Goal: Task Accomplishment & Management: Manage account settings

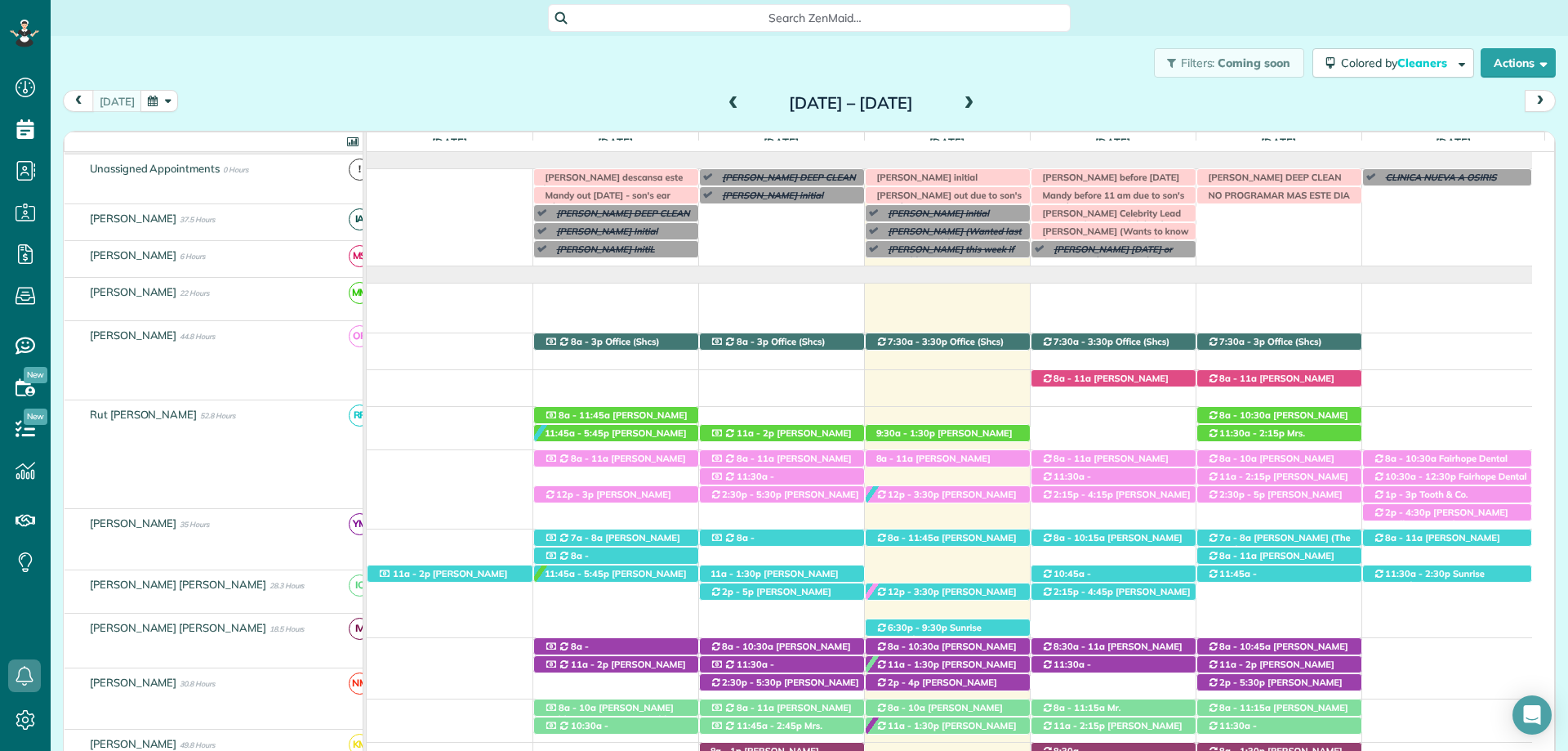
scroll to position [129, 0]
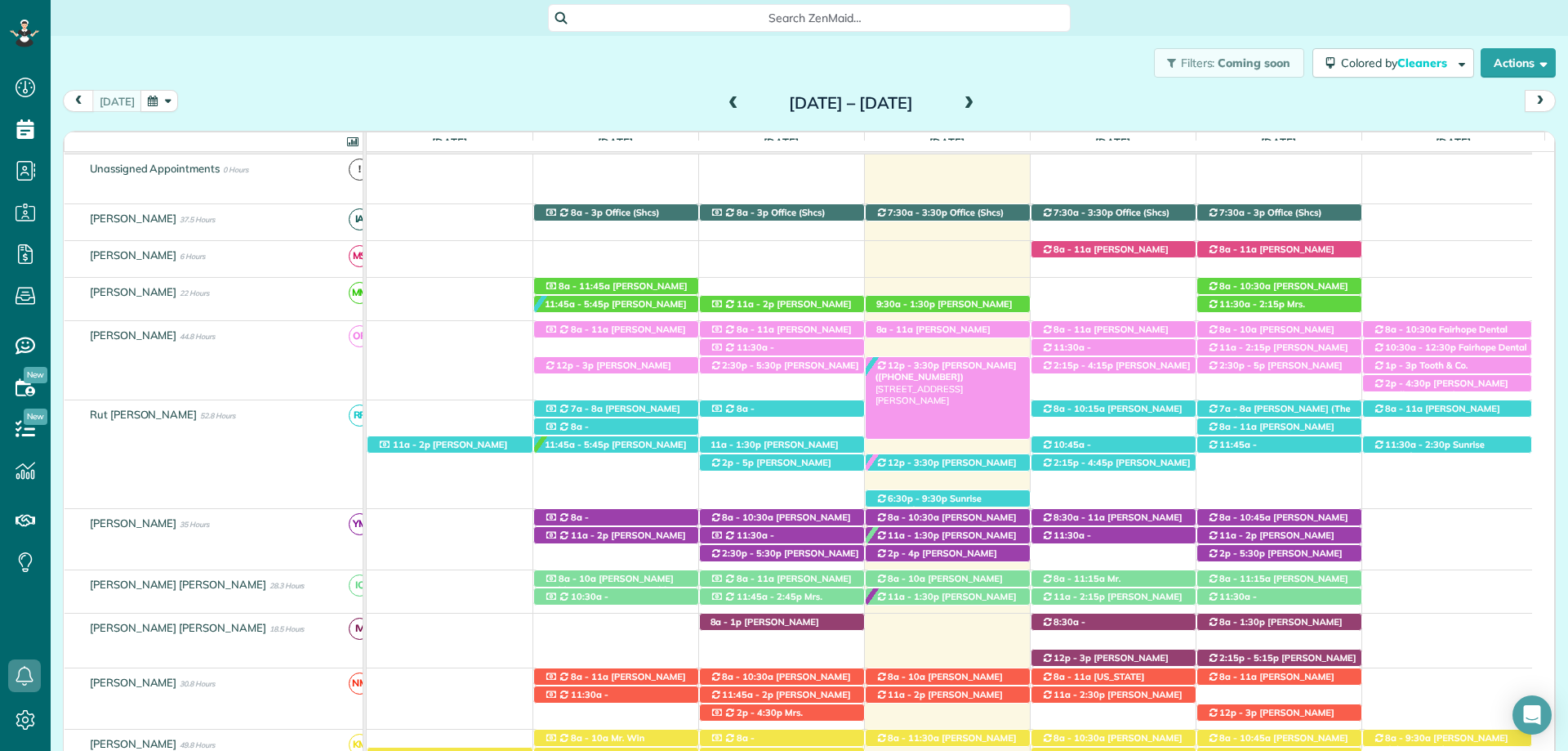
click at [956, 363] on span "[PERSON_NAME] ([PHONE_NUMBER])" at bounding box center [946, 371] width 142 height 23
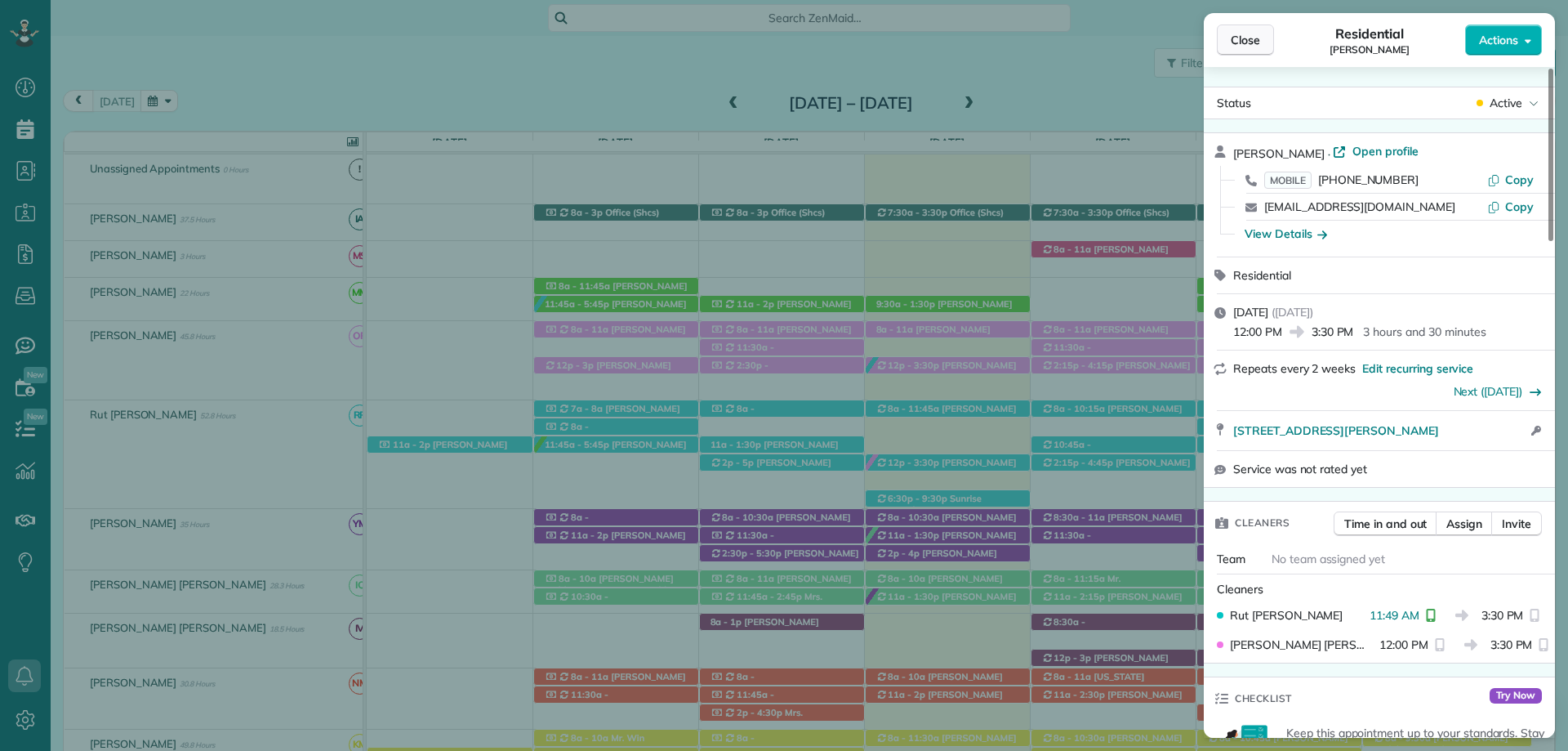
click at [1257, 43] on span "Close" at bounding box center [1245, 39] width 30 height 16
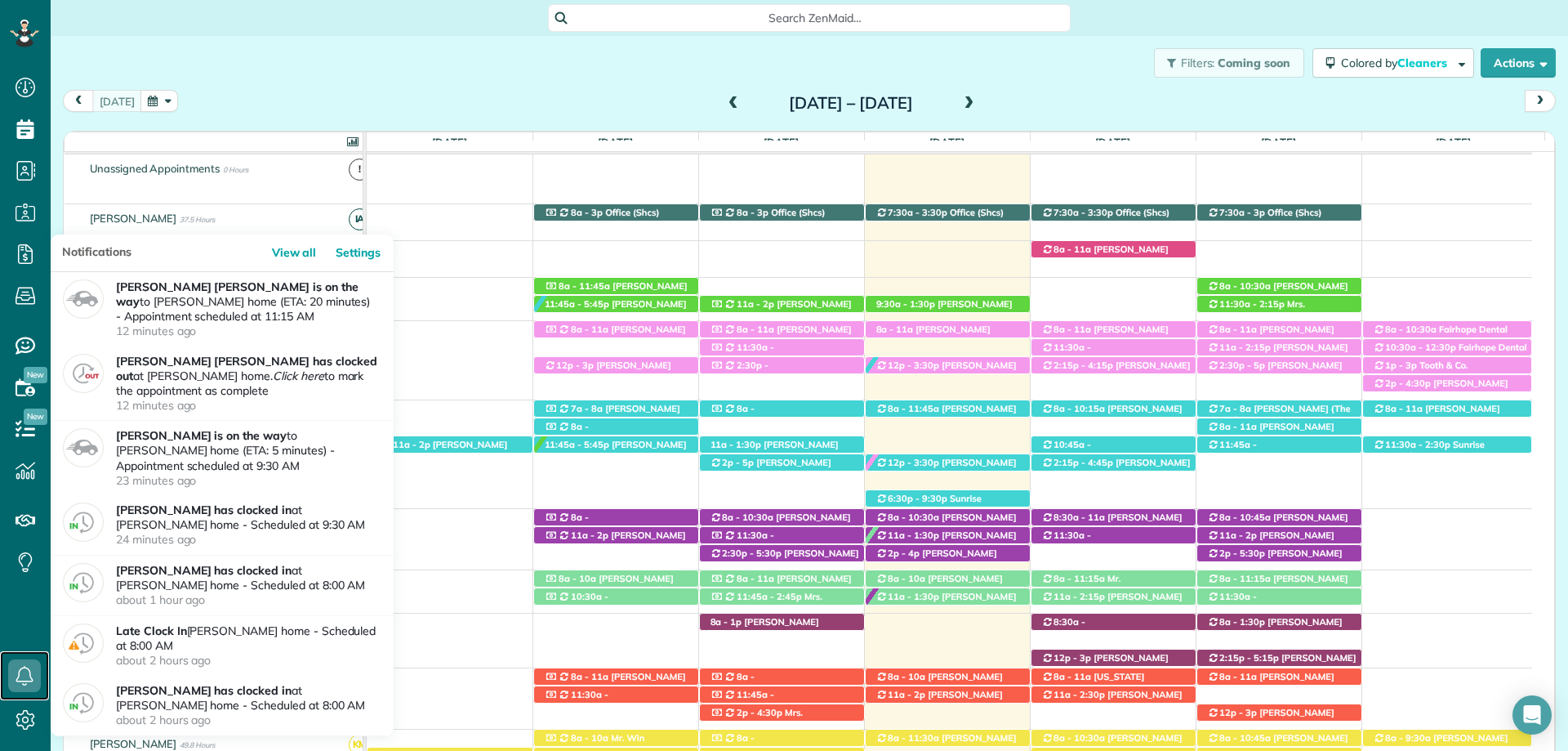
click at [31, 658] on link at bounding box center [24, 675] width 49 height 49
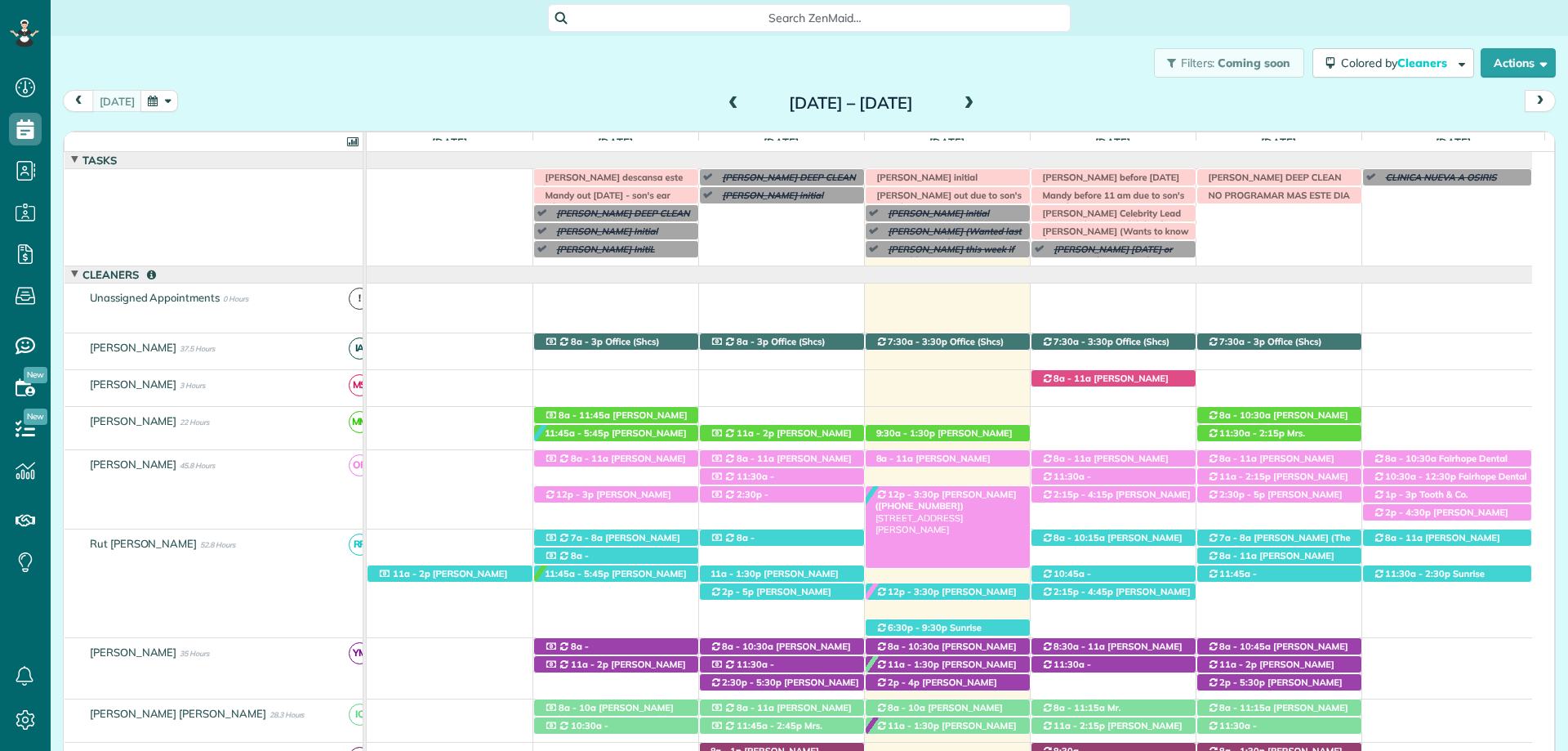
scroll to position [47, 0]
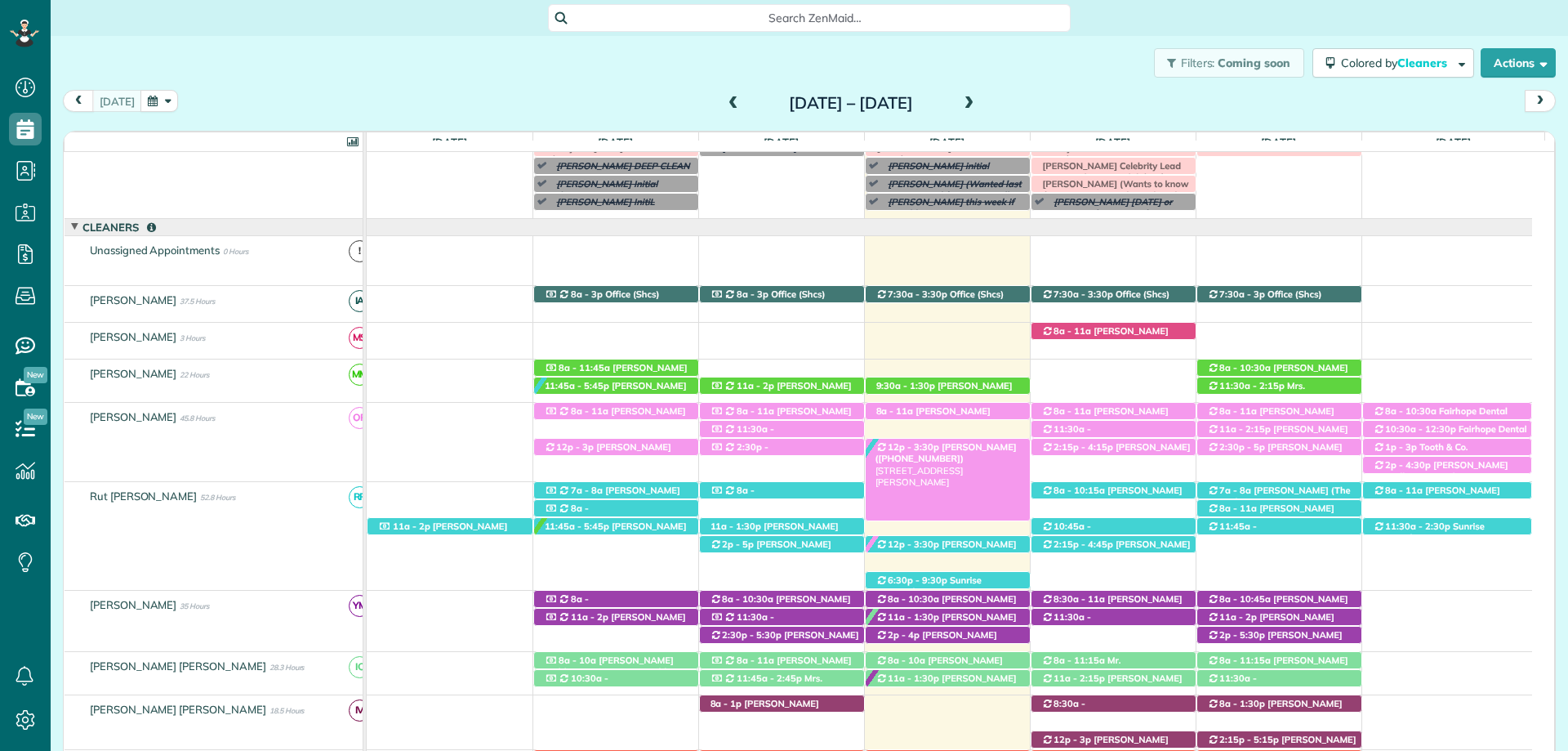
click at [951, 444] on span "[PERSON_NAME] ([PHONE_NUMBER])" at bounding box center [946, 453] width 142 height 23
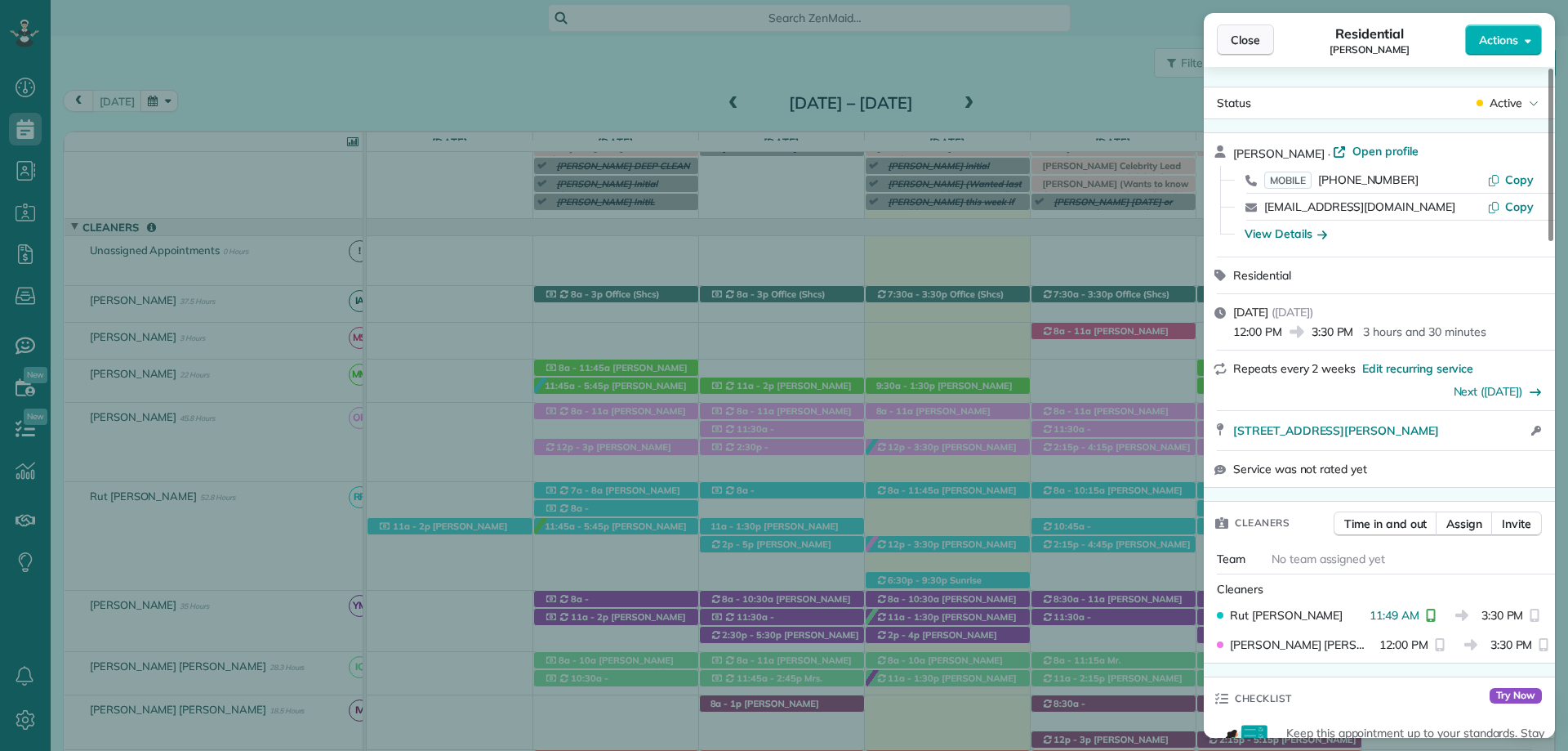
click at [1244, 34] on span "Close" at bounding box center [1245, 39] width 30 height 16
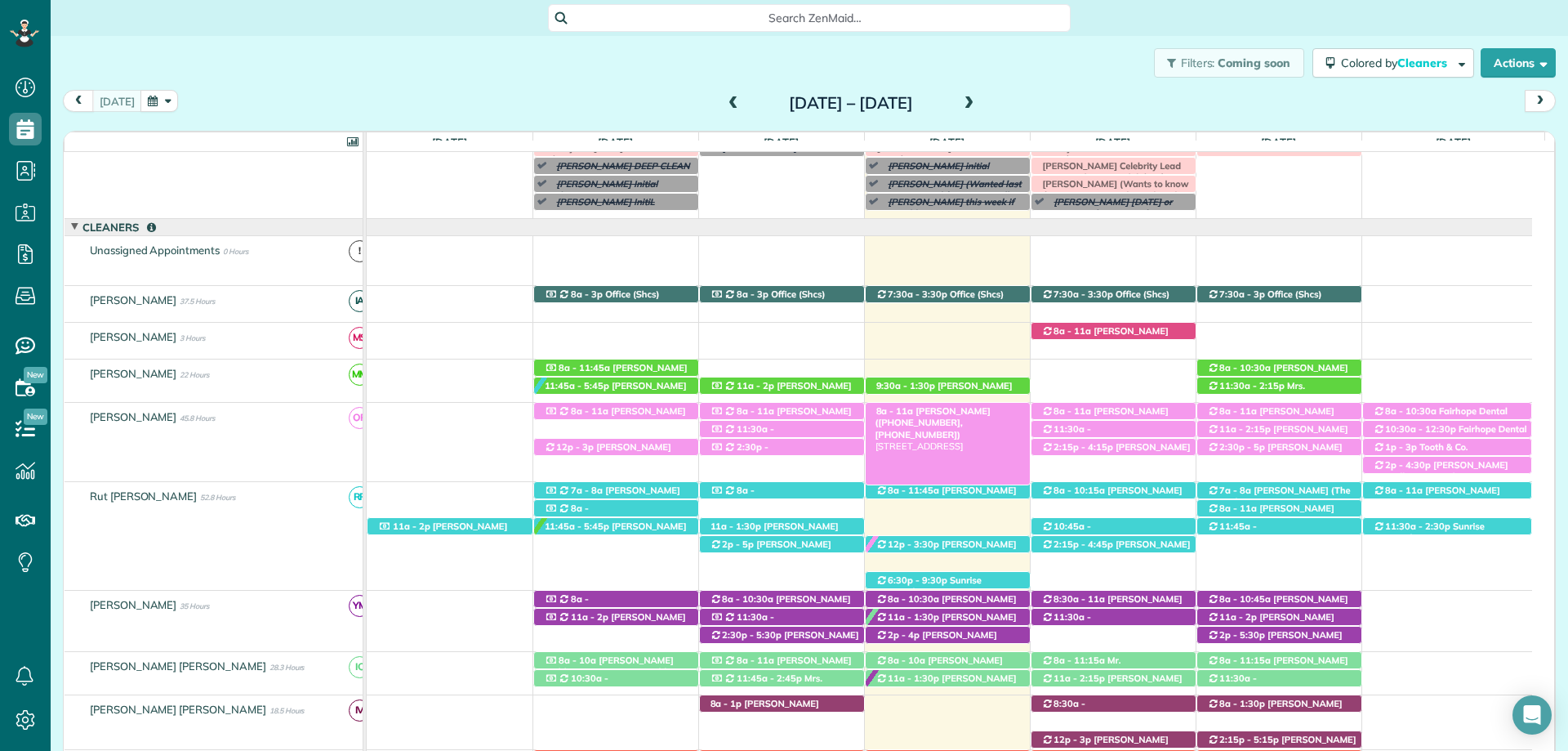
click at [957, 405] on div "8a - 11a Mr. Jon Lopez (+15104179054, +19253059099) 464 Liberty Street - Fairho…" at bounding box center [947, 411] width 164 height 17
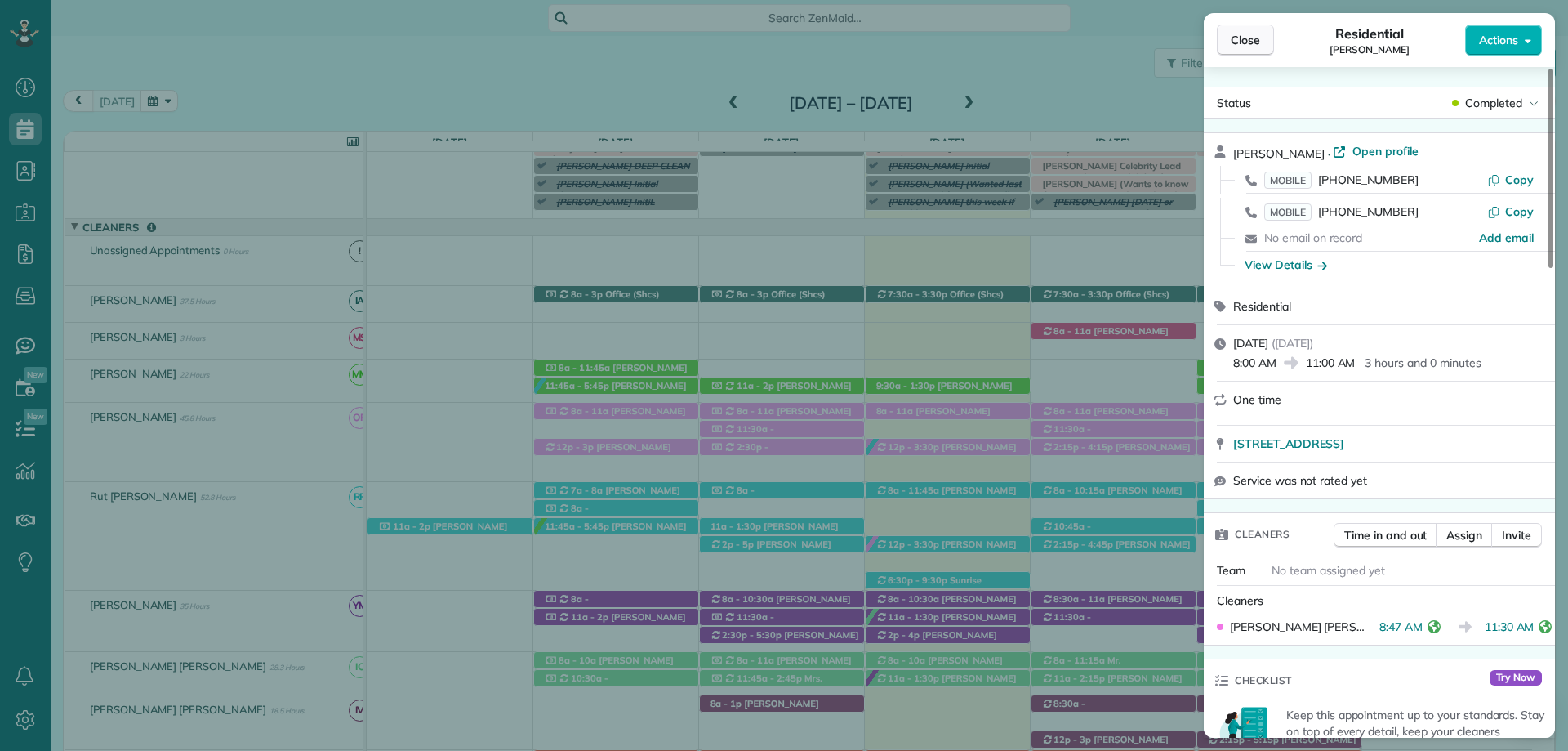
click at [1241, 43] on span "Close" at bounding box center [1245, 39] width 30 height 16
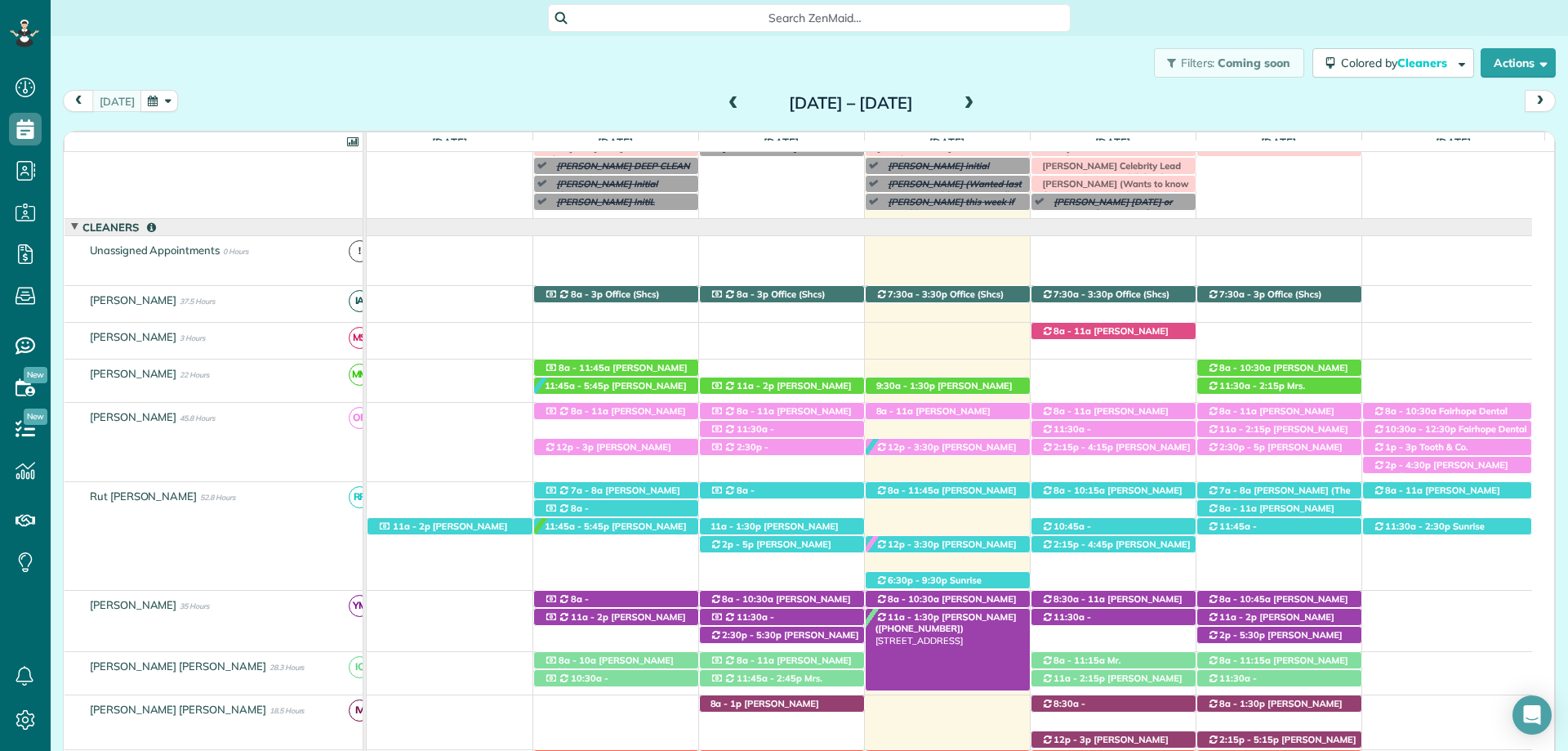
click at [960, 616] on span "[PERSON_NAME] ([PHONE_NUMBER])" at bounding box center [946, 623] width 142 height 23
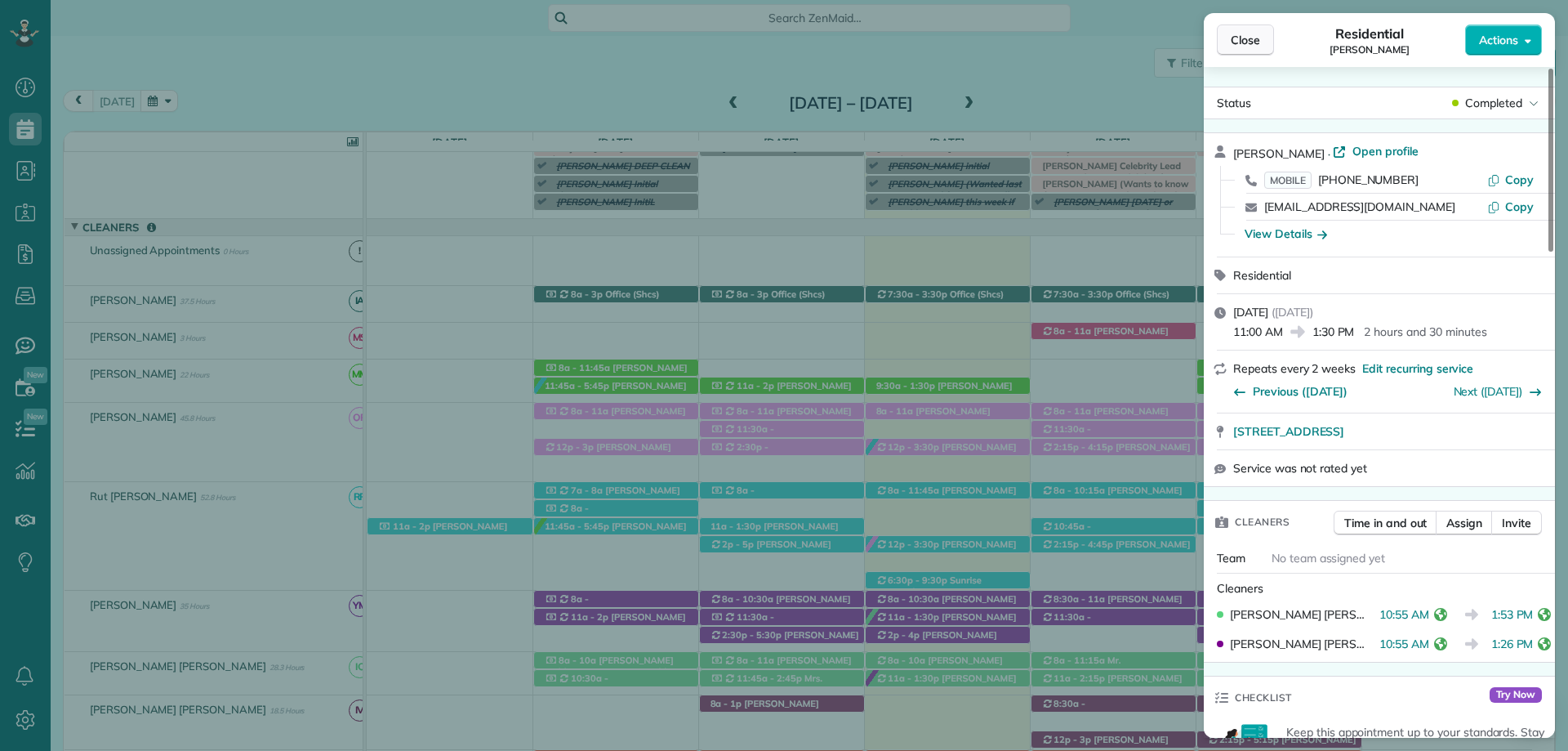
click at [1245, 42] on span "Close" at bounding box center [1245, 39] width 30 height 16
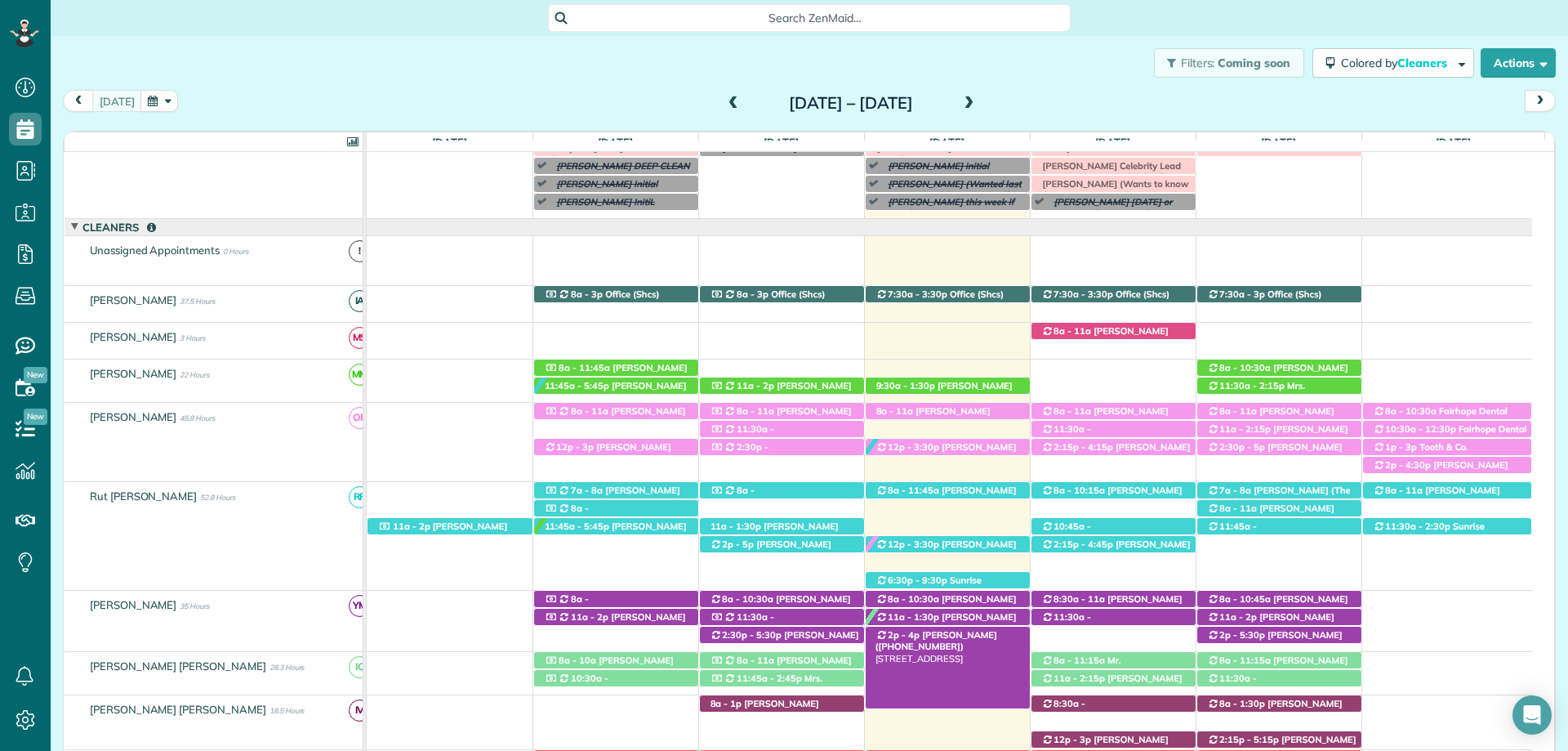
click at [963, 640] on span "[PERSON_NAME] ([PHONE_NUMBER])" at bounding box center [936, 641] width 122 height 23
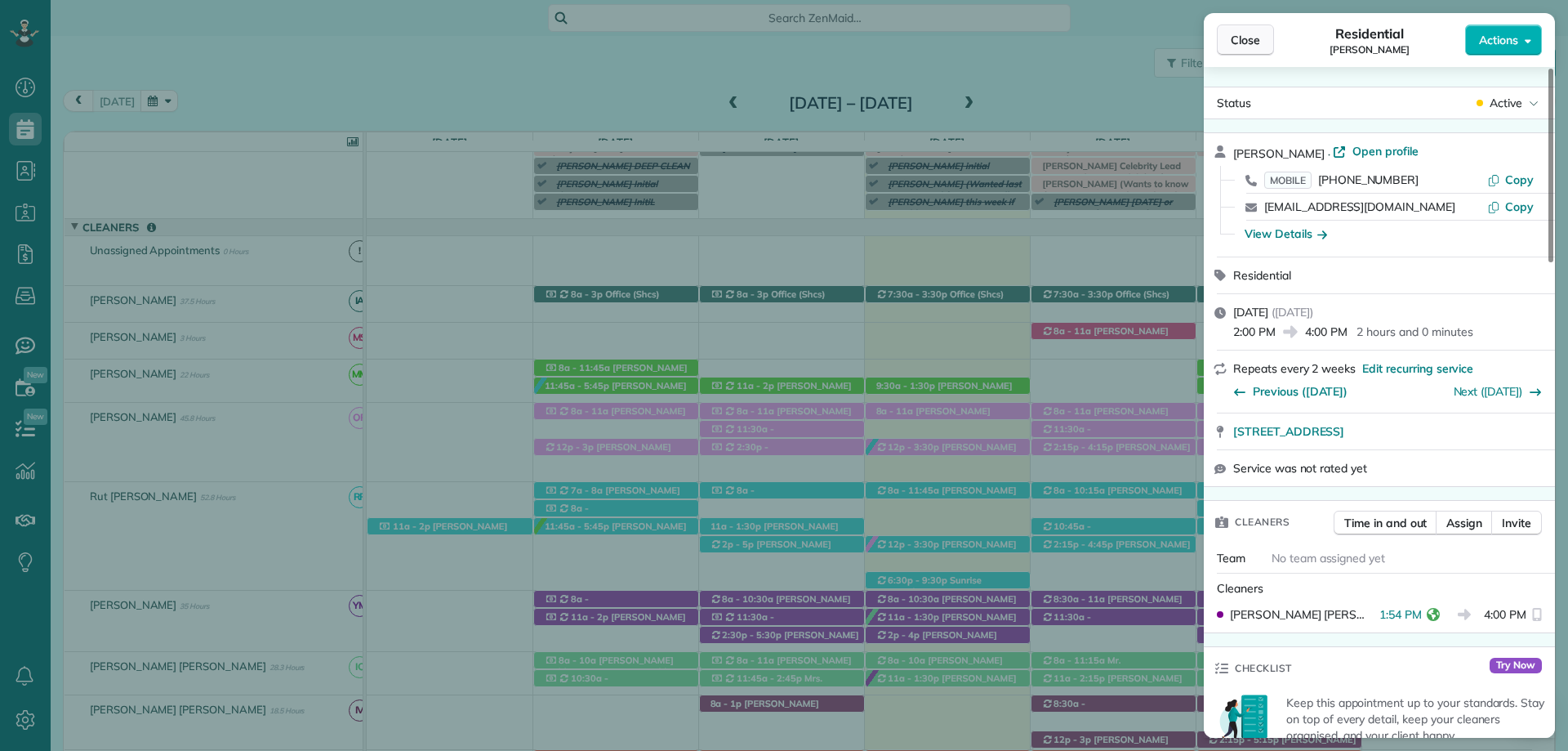
click at [1248, 37] on span "Close" at bounding box center [1245, 39] width 30 height 16
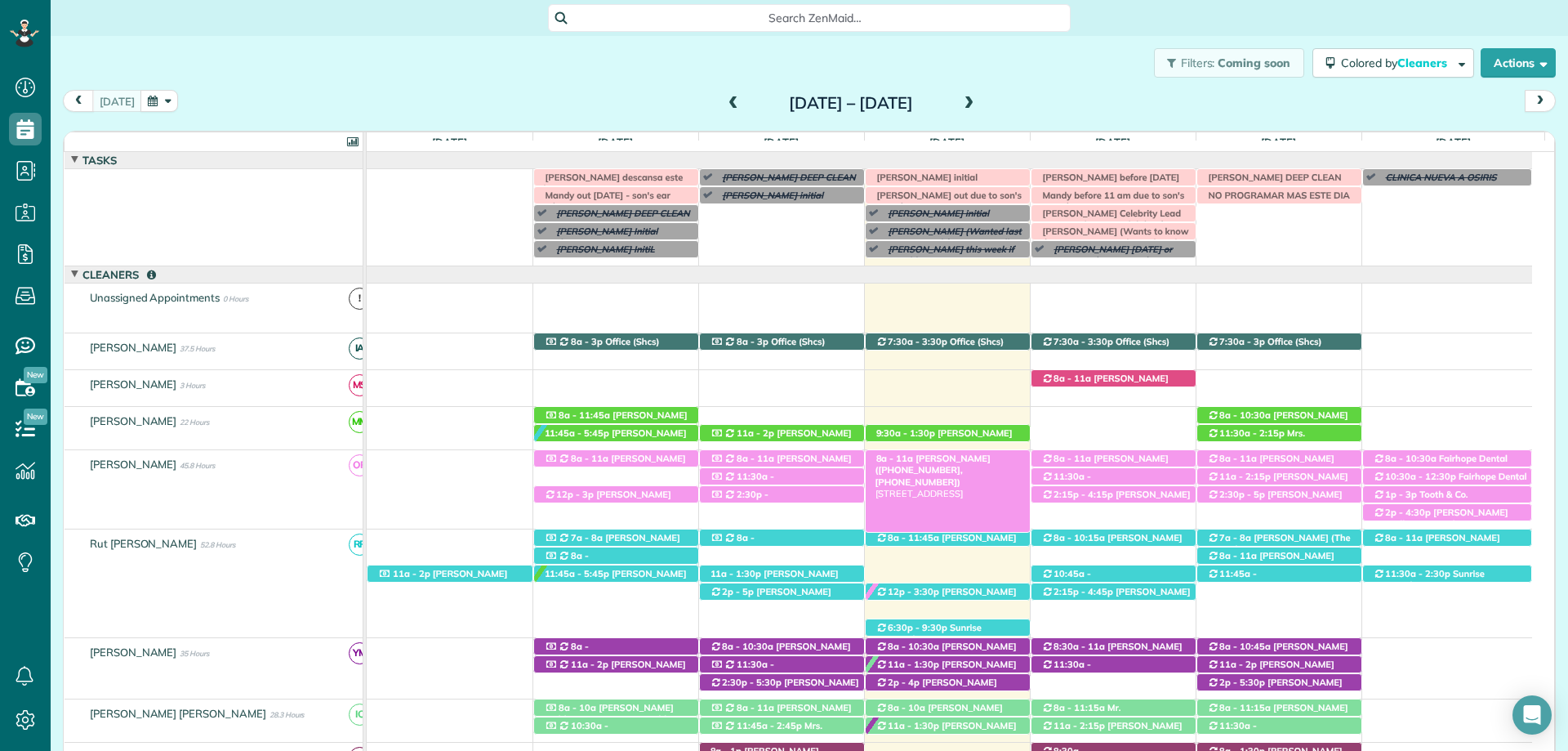
scroll to position [245, 0]
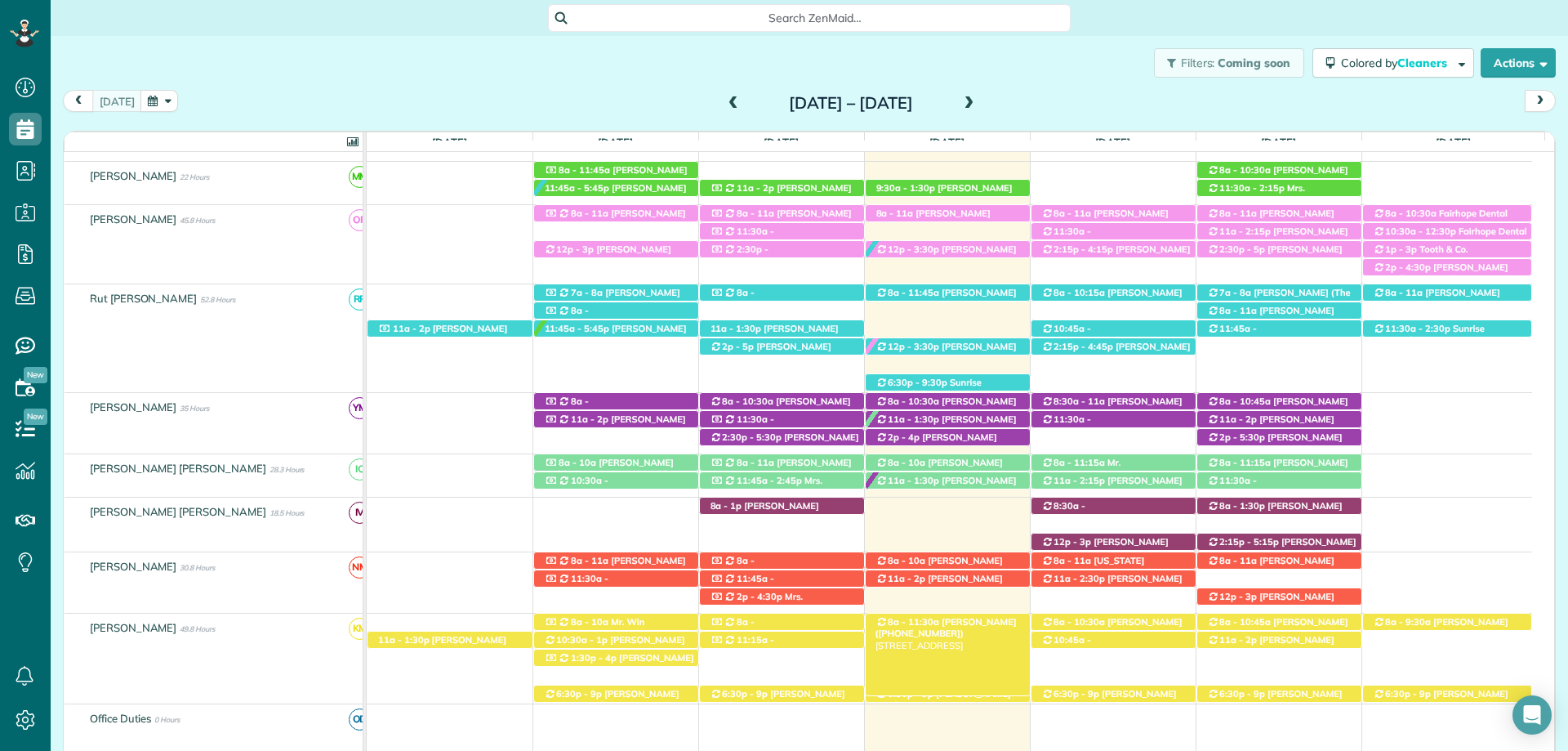
click at [994, 615] on div "8a - 11:30a Scot Nelson (+12516481135) 13111 Ibis Blvd - Spanish Fort, AL, 36527" at bounding box center [947, 622] width 164 height 17
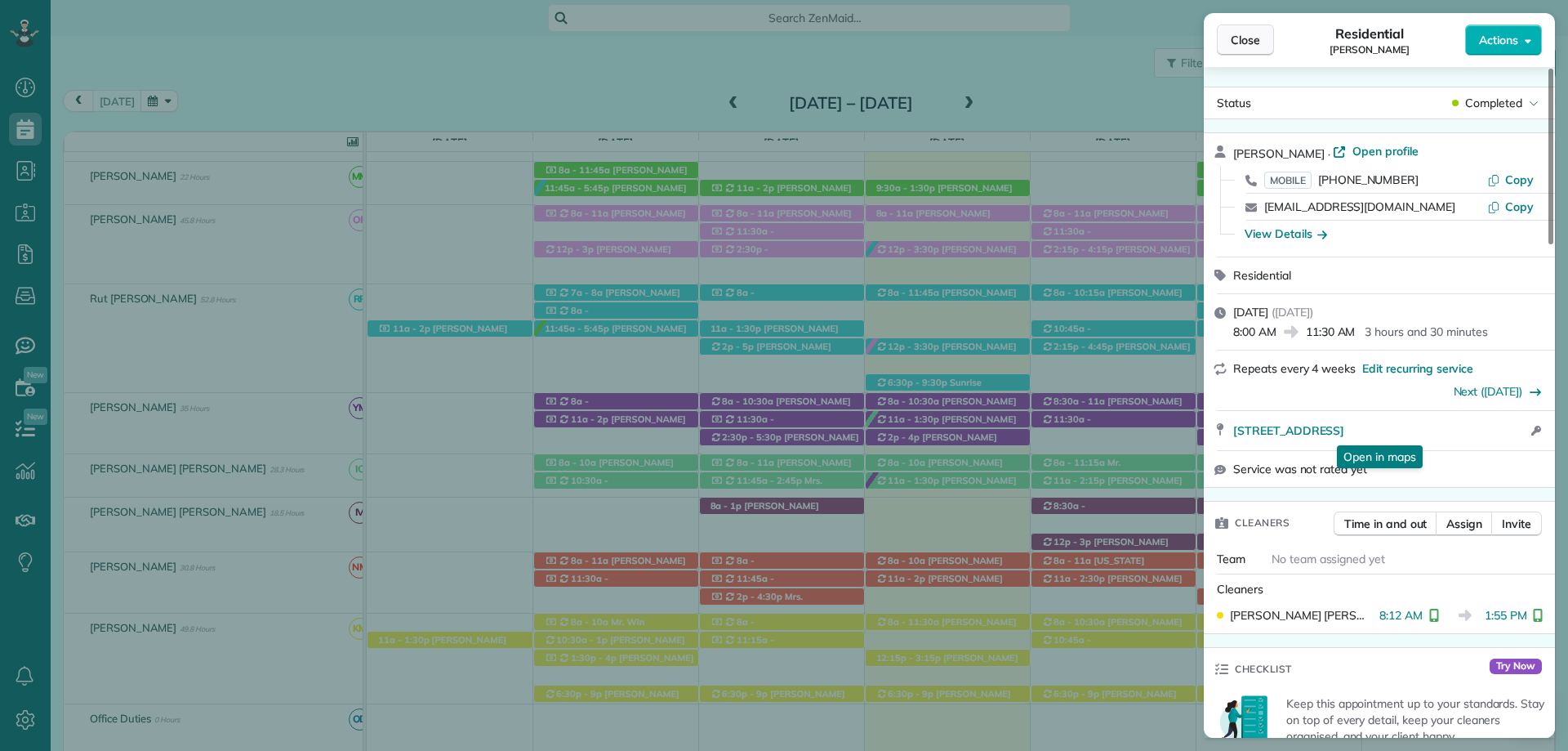
click at [1247, 43] on span "Close" at bounding box center [1245, 39] width 30 height 16
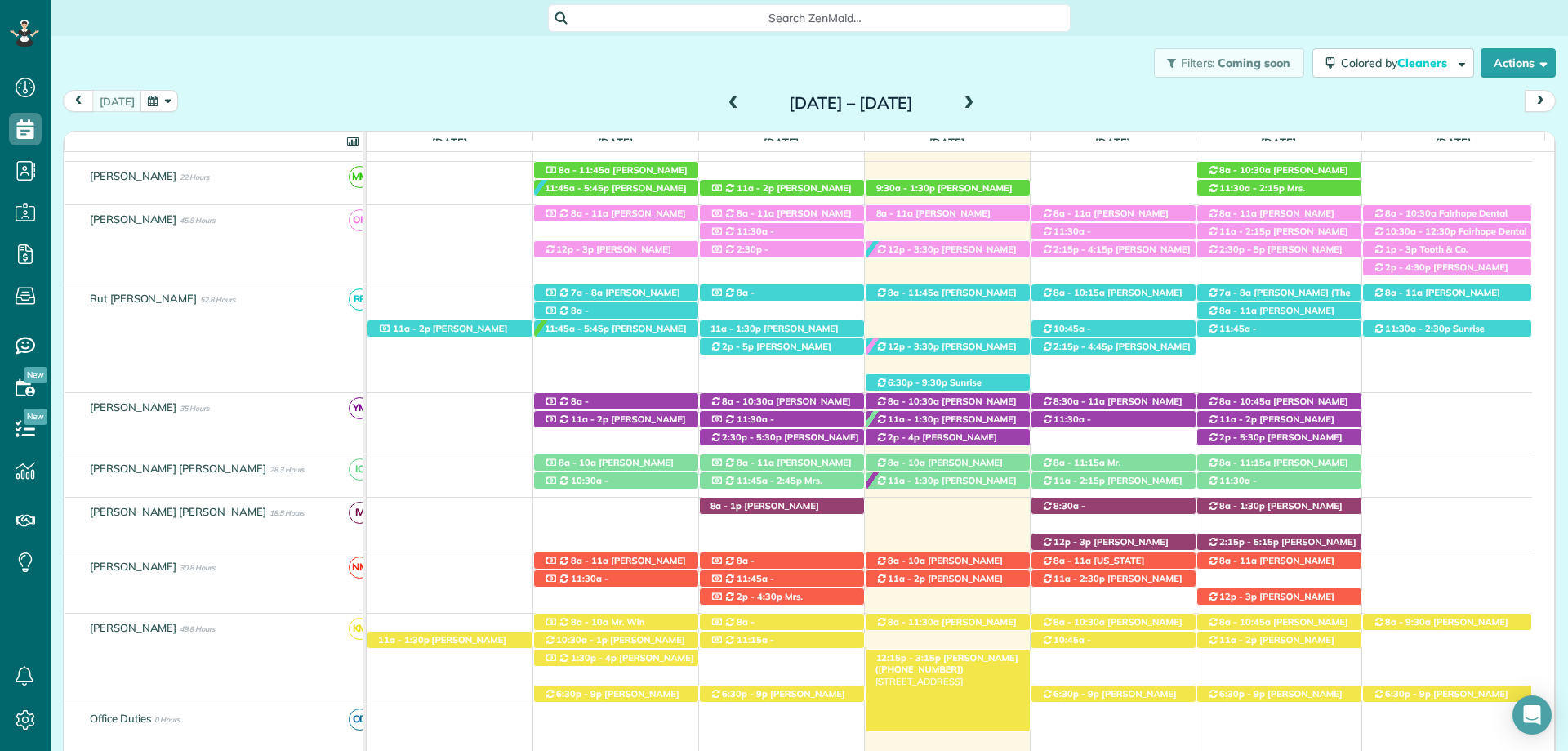
click at [963, 663] on span "[PERSON_NAME] ([PHONE_NUMBER])" at bounding box center [946, 664] width 143 height 23
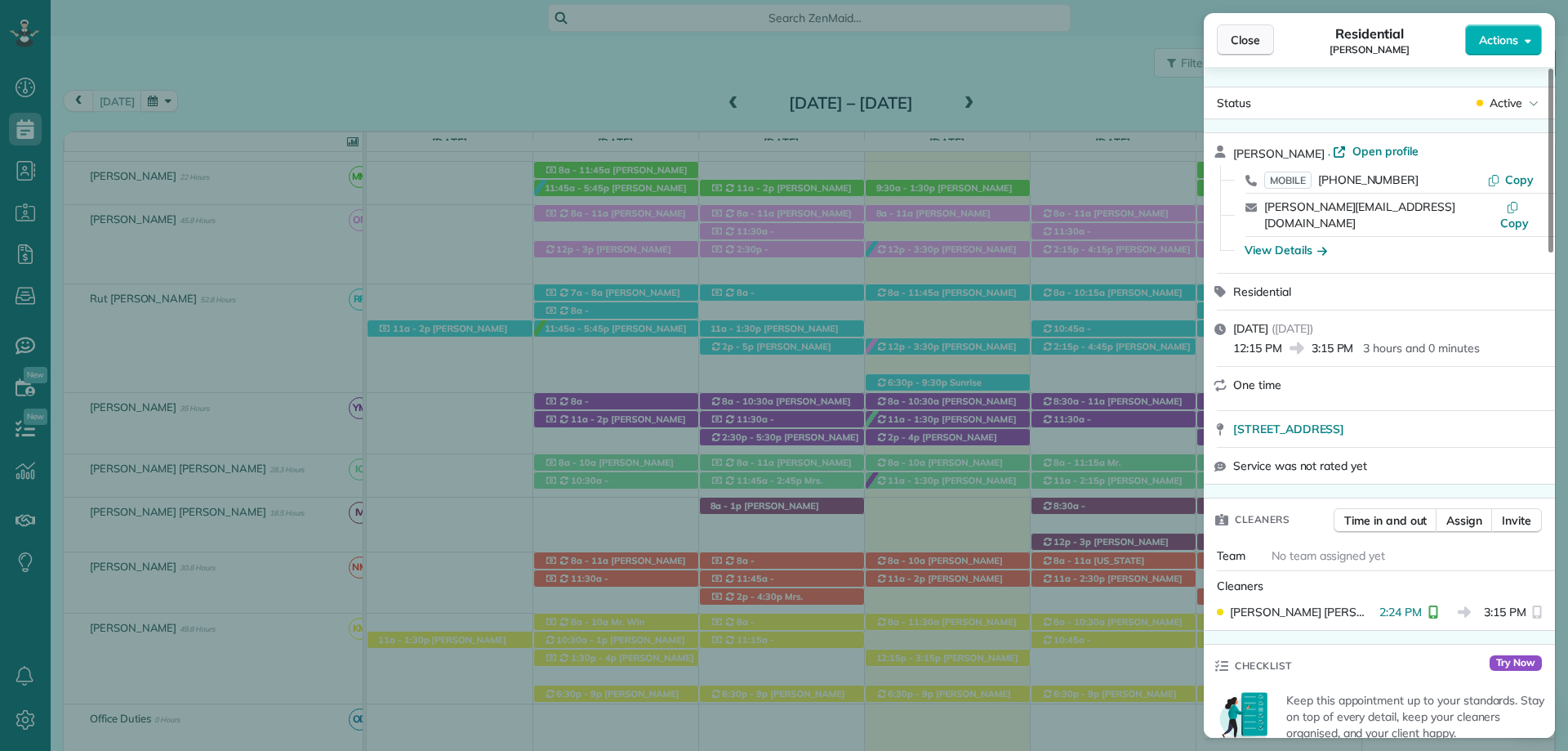
click at [1230, 32] on button "Close" at bounding box center [1246, 40] width 57 height 31
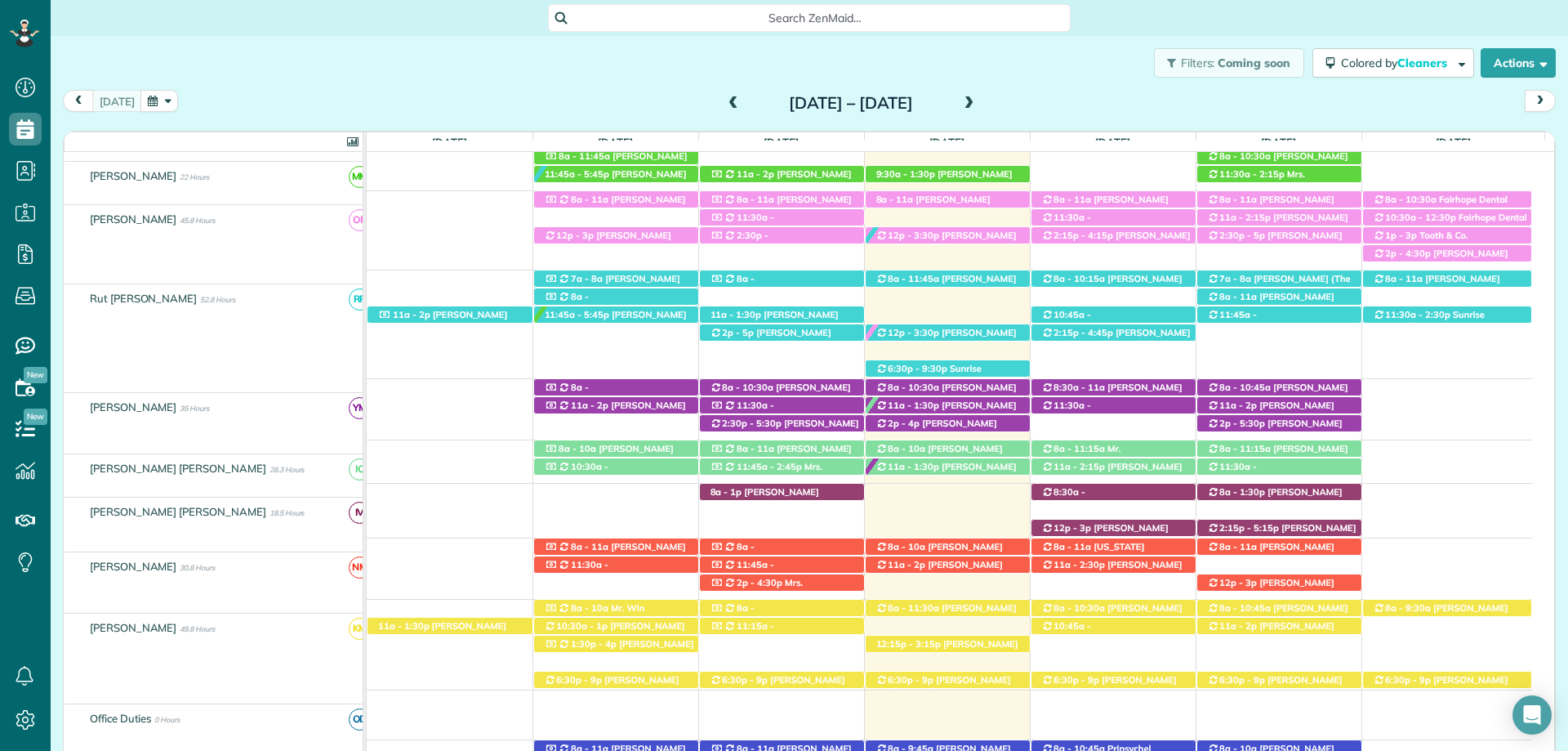
scroll to position [327, 0]
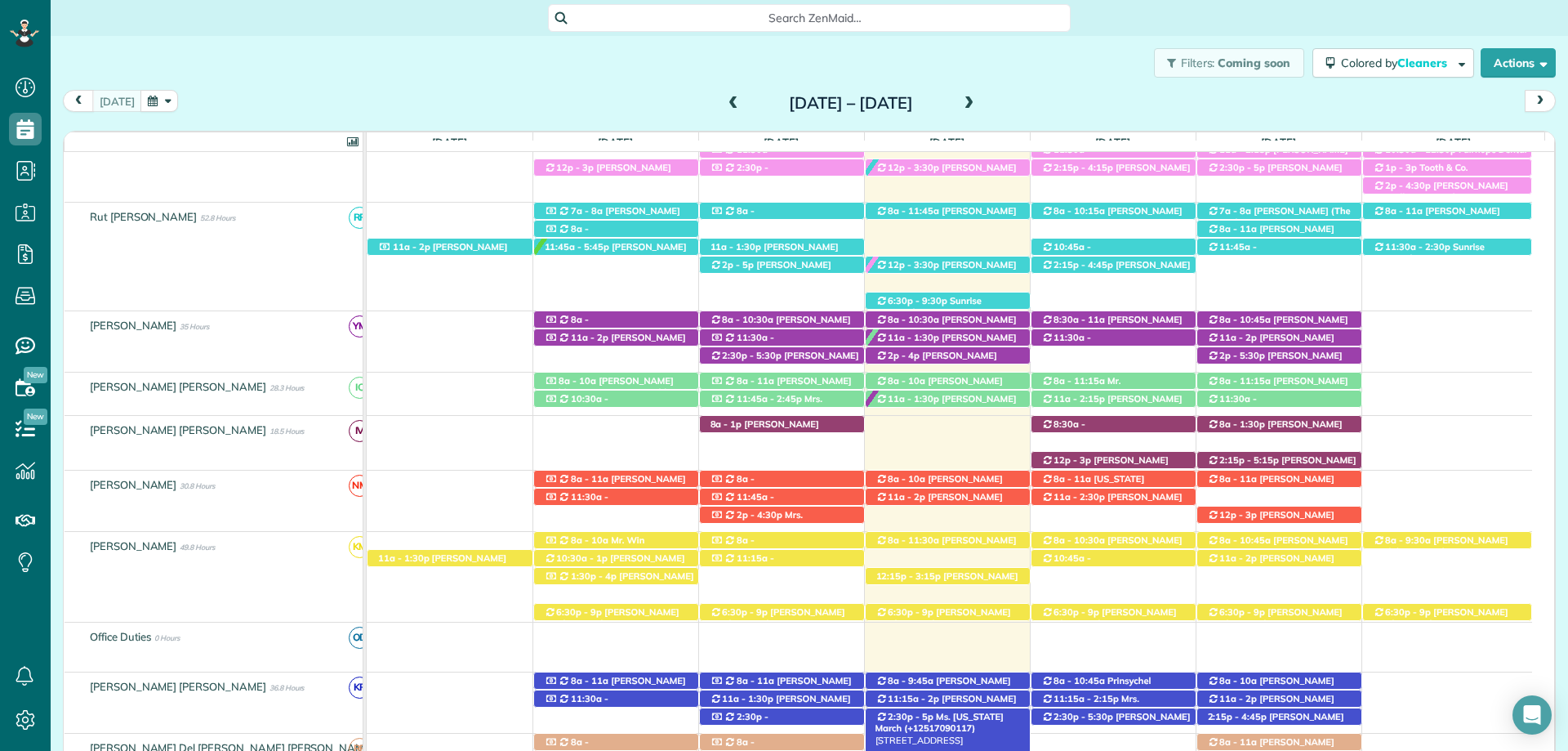
click at [993, 720] on span "Ms. [US_STATE] March (+12517090117)" at bounding box center [940, 722] width 128 height 23
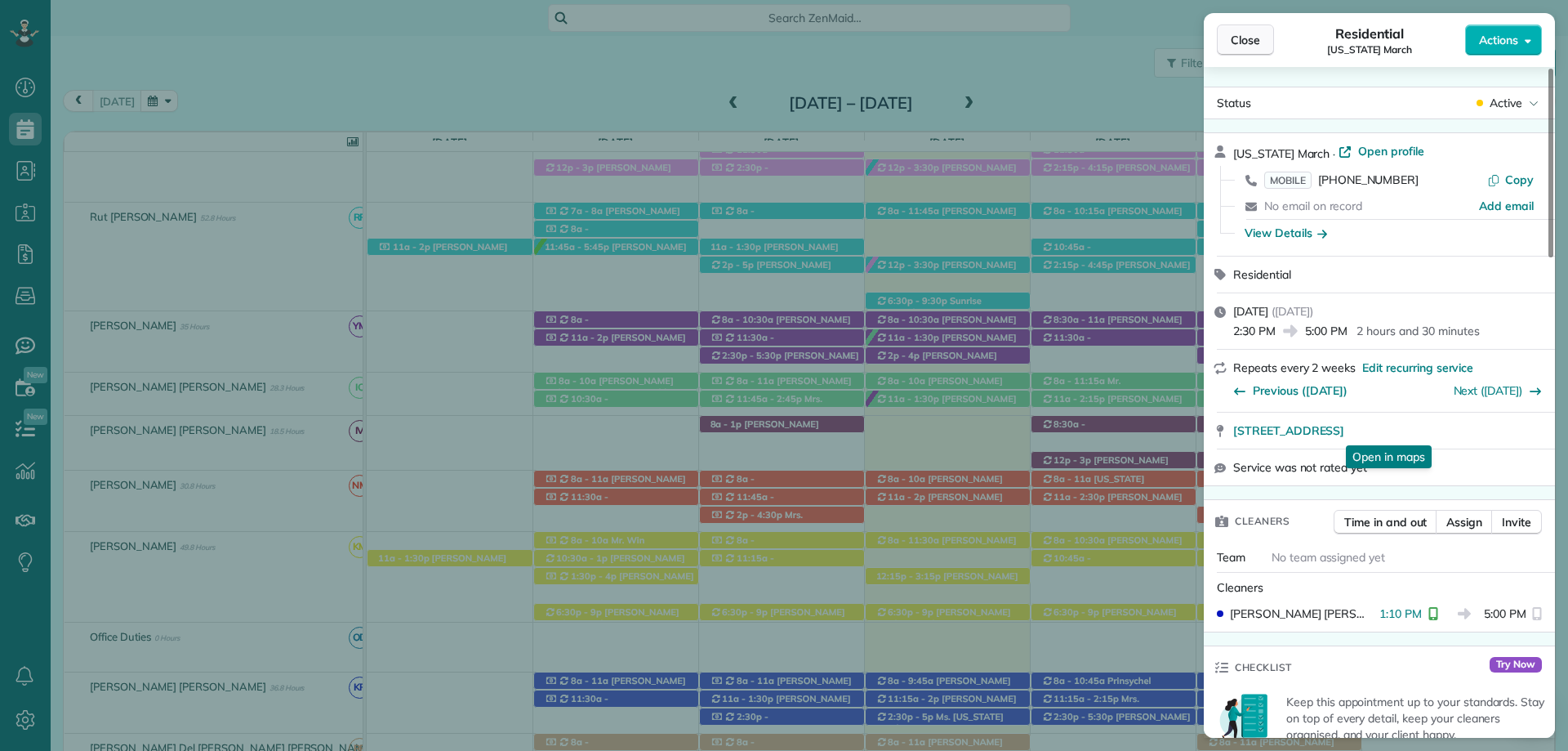
click at [1230, 41] on button "Close" at bounding box center [1246, 40] width 57 height 31
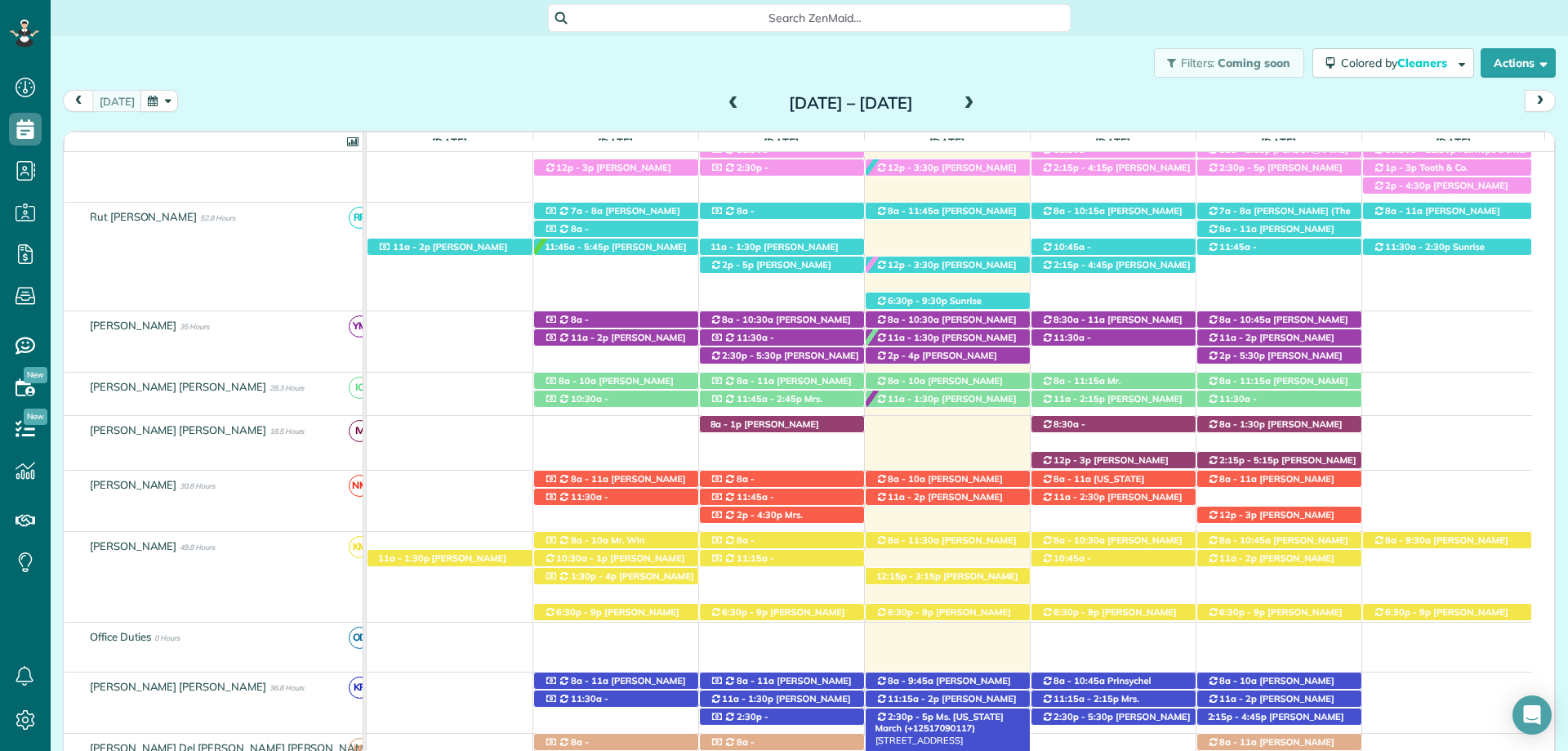
click at [985, 714] on span "Ms. [US_STATE] March (+12517090117)" at bounding box center [940, 722] width 128 height 23
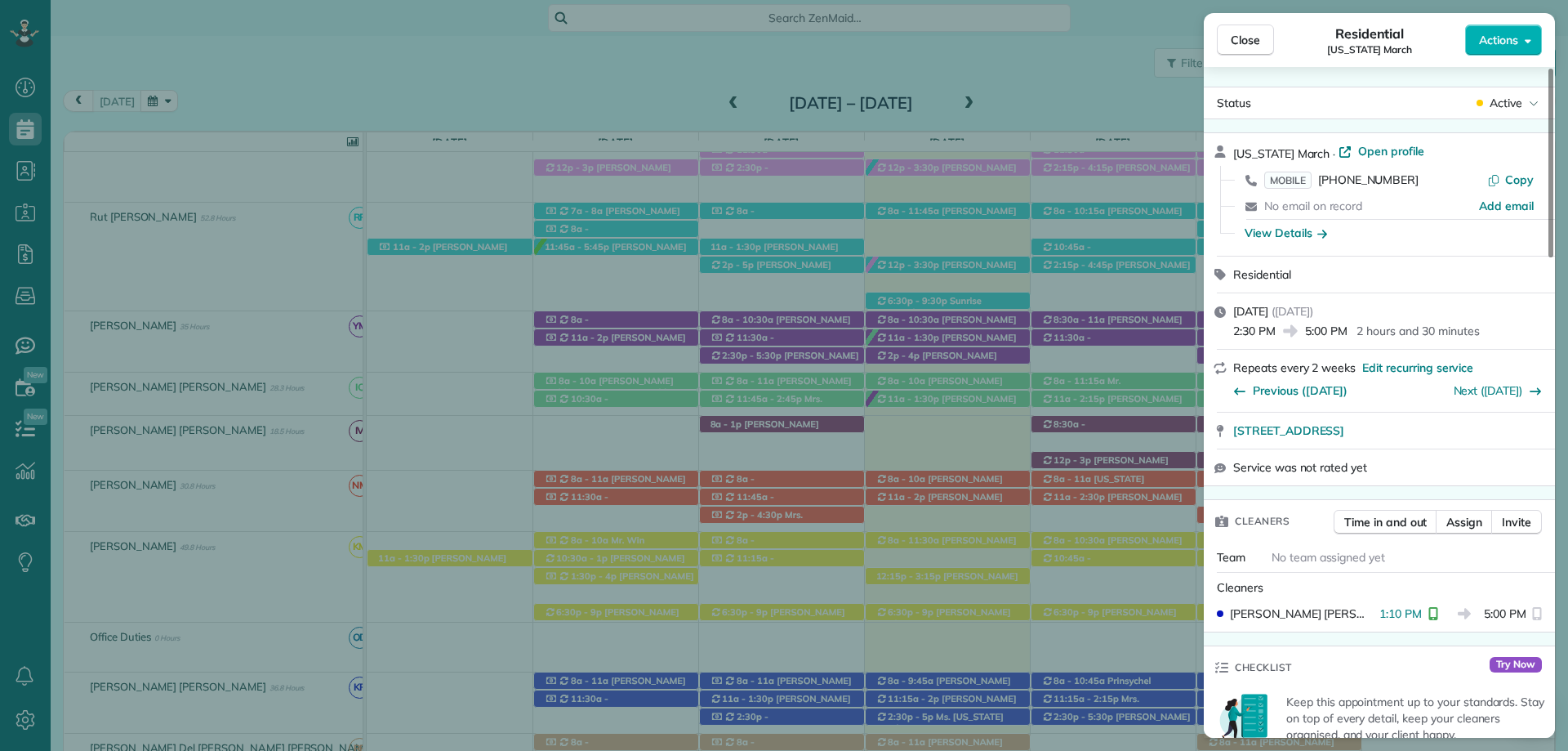
drag, startPoint x: 919, startPoint y: 47, endPoint x: 154, endPoint y: 13, distance: 765.8
click at [919, 47] on div "Close Residential Virginia March Actions Status Active Virginia March · Open pr…" at bounding box center [784, 376] width 1568 height 751
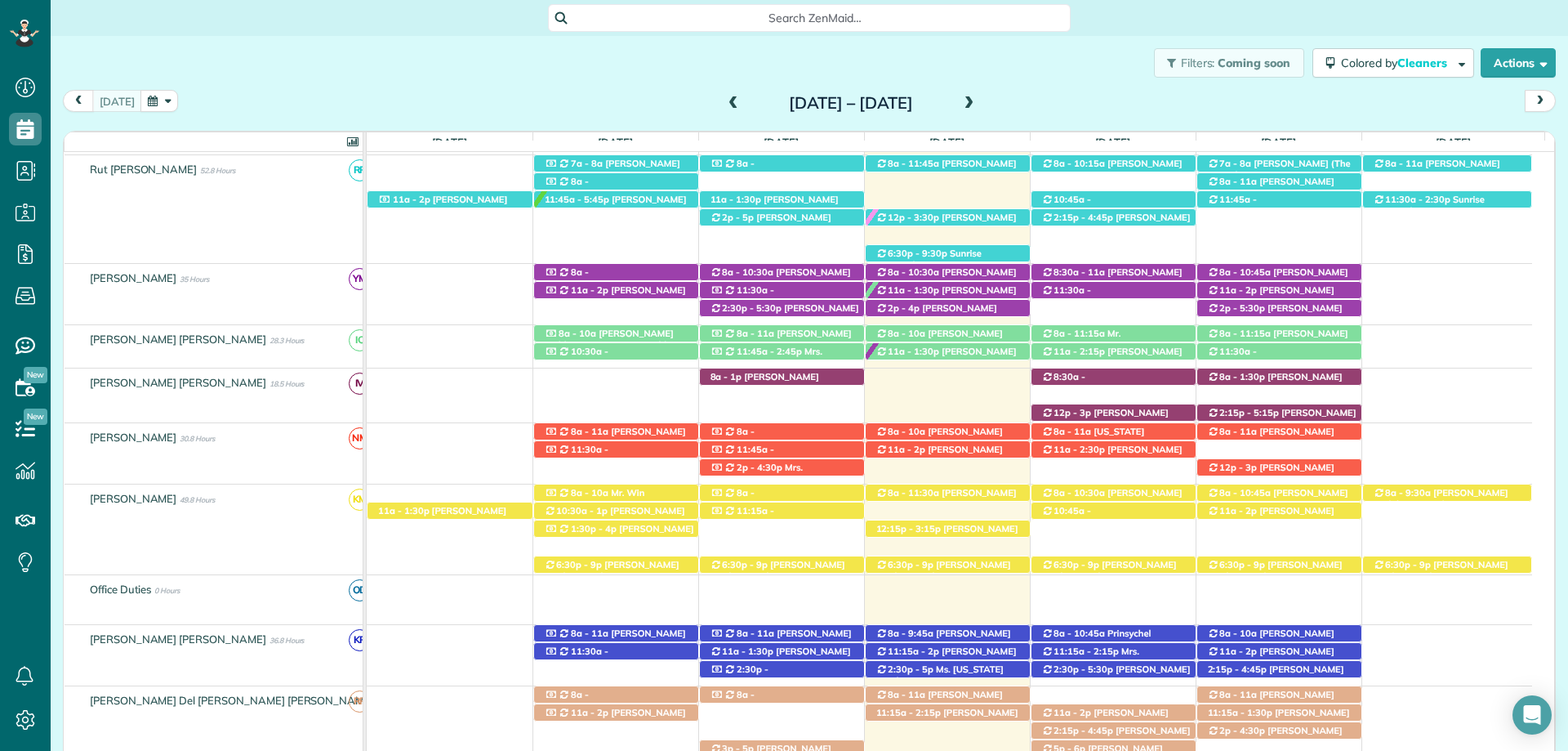
scroll to position [537, 0]
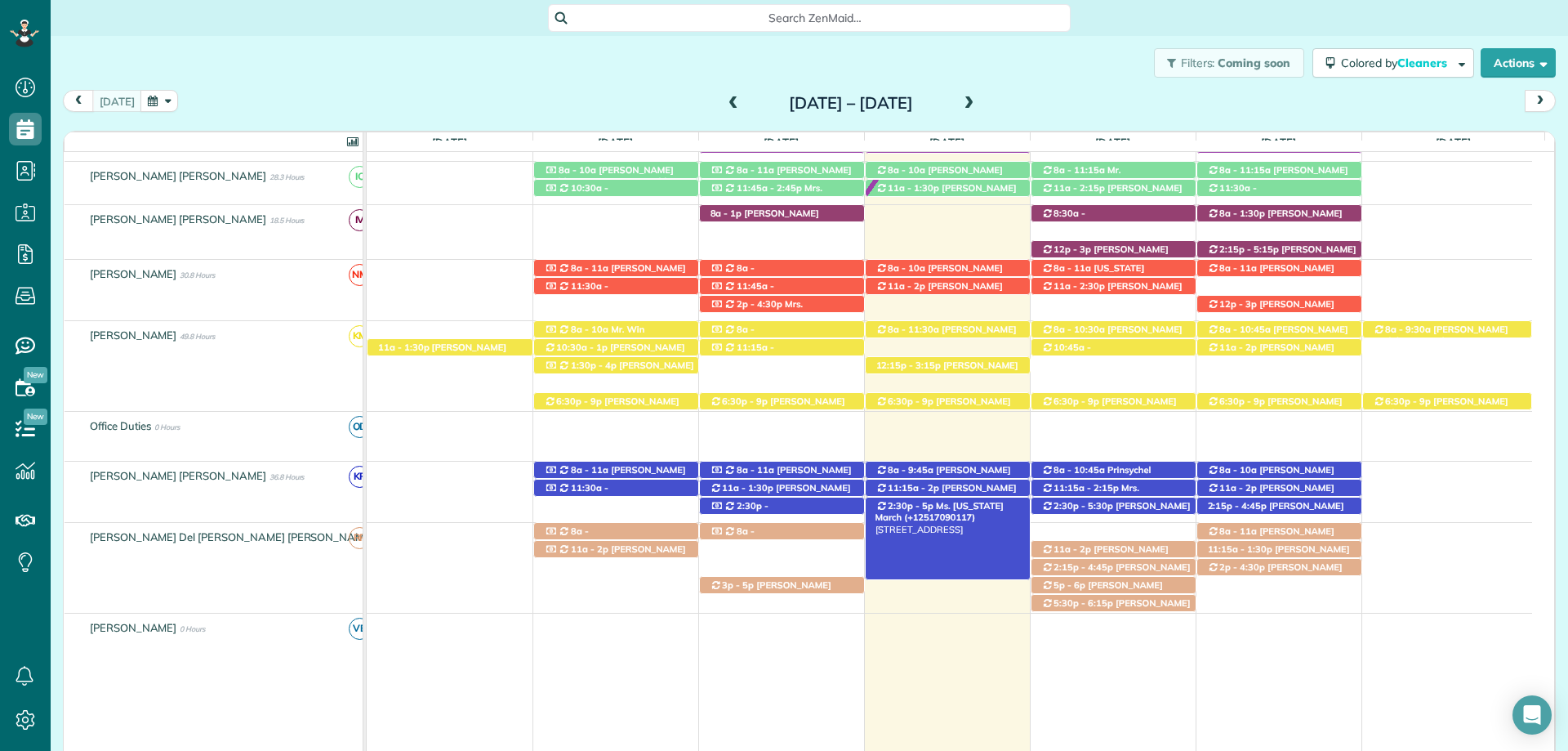
click at [945, 507] on span "Ms. [US_STATE] March (+12517090117)" at bounding box center [940, 512] width 128 height 23
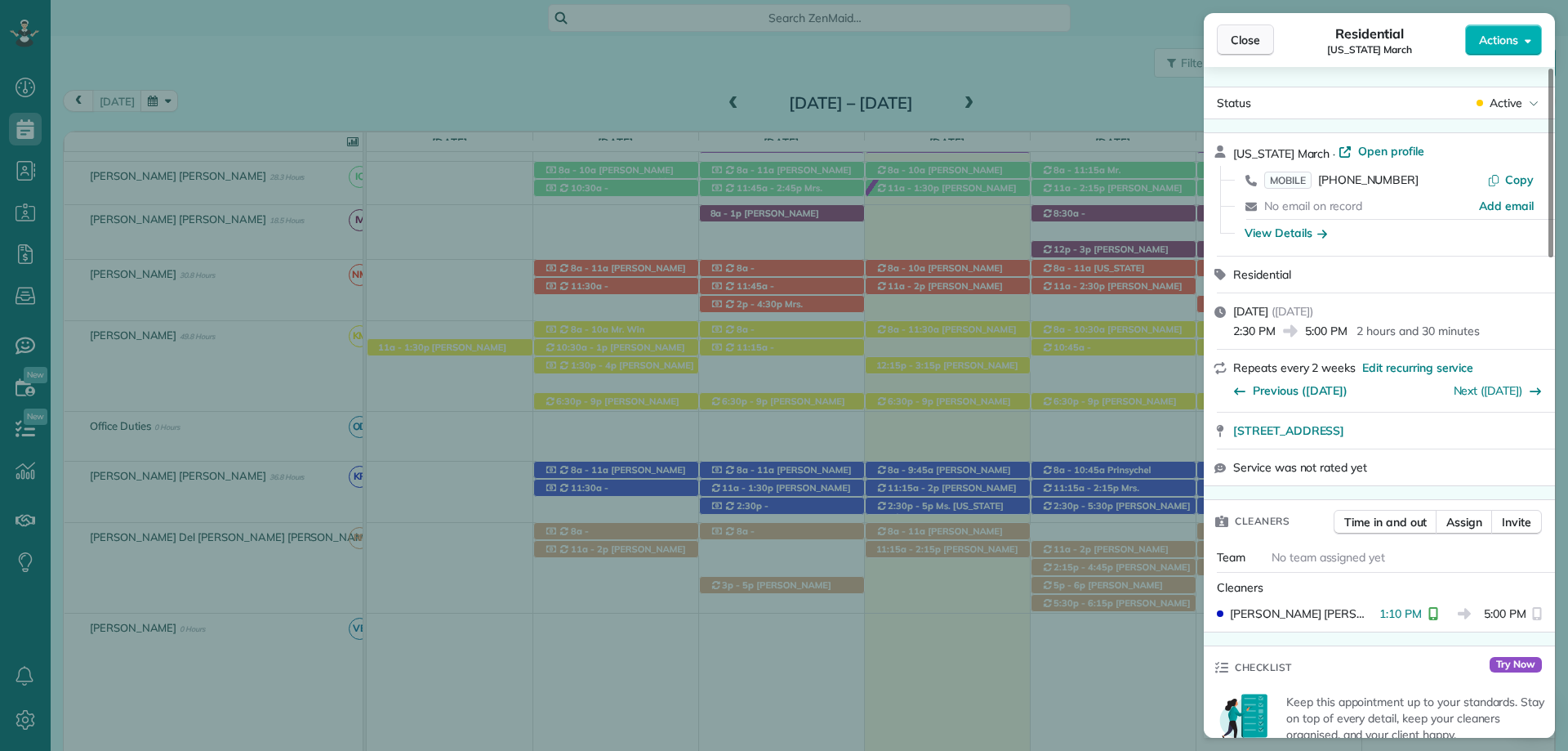
click at [1253, 43] on span "Close" at bounding box center [1245, 39] width 30 height 16
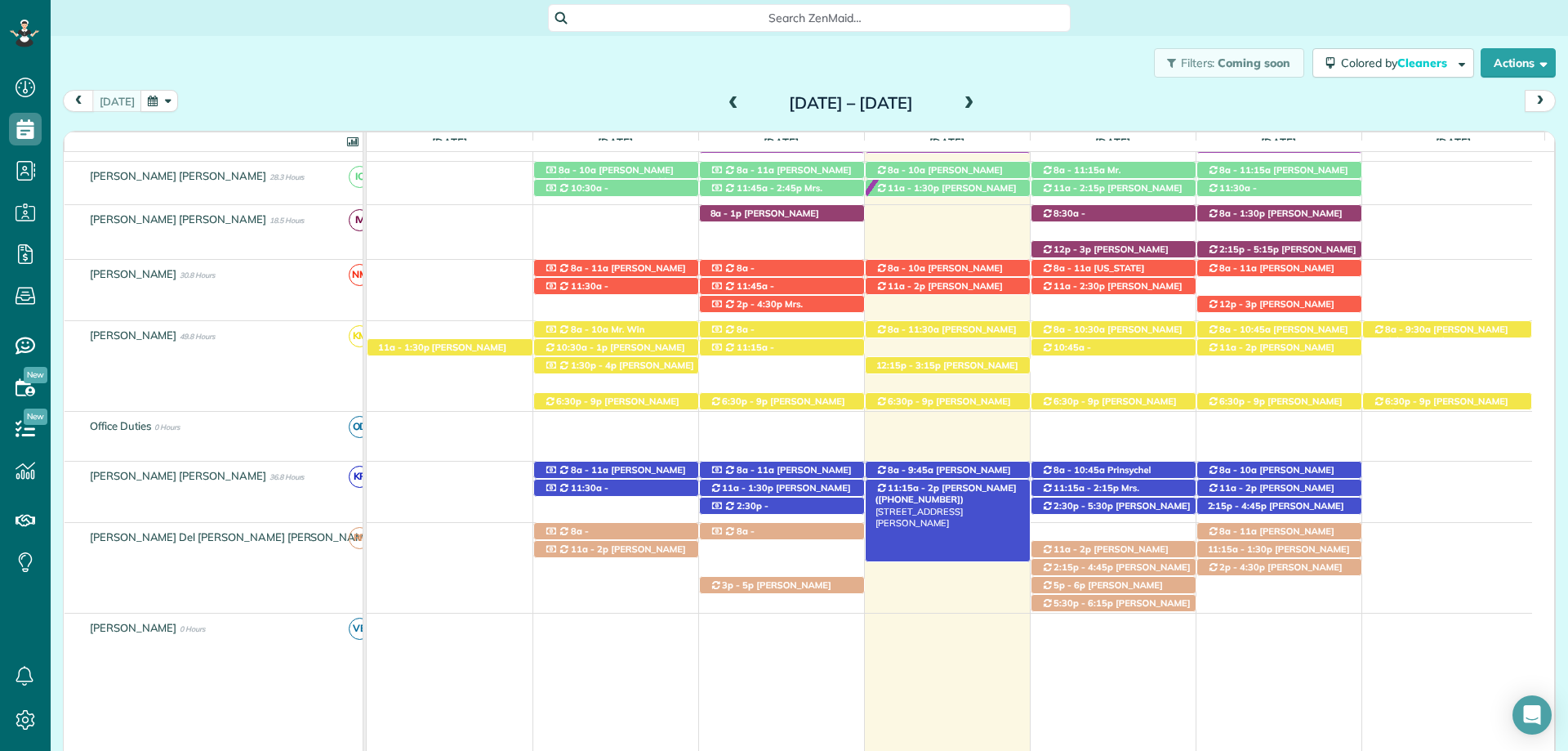
click at [969, 487] on span "[PERSON_NAME] ([PHONE_NUMBER])" at bounding box center [946, 493] width 142 height 23
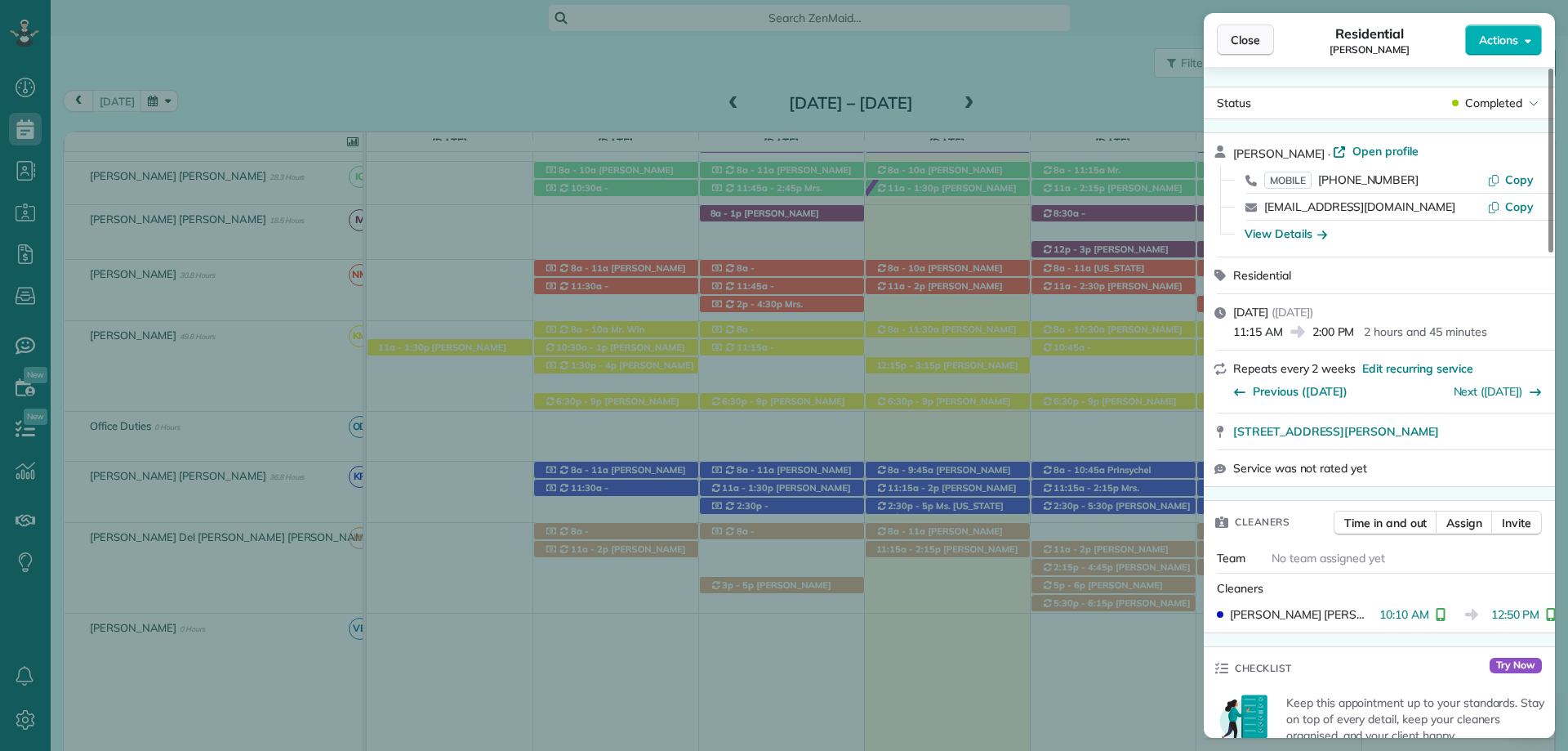
click at [1247, 36] on span "Close" at bounding box center [1245, 39] width 30 height 16
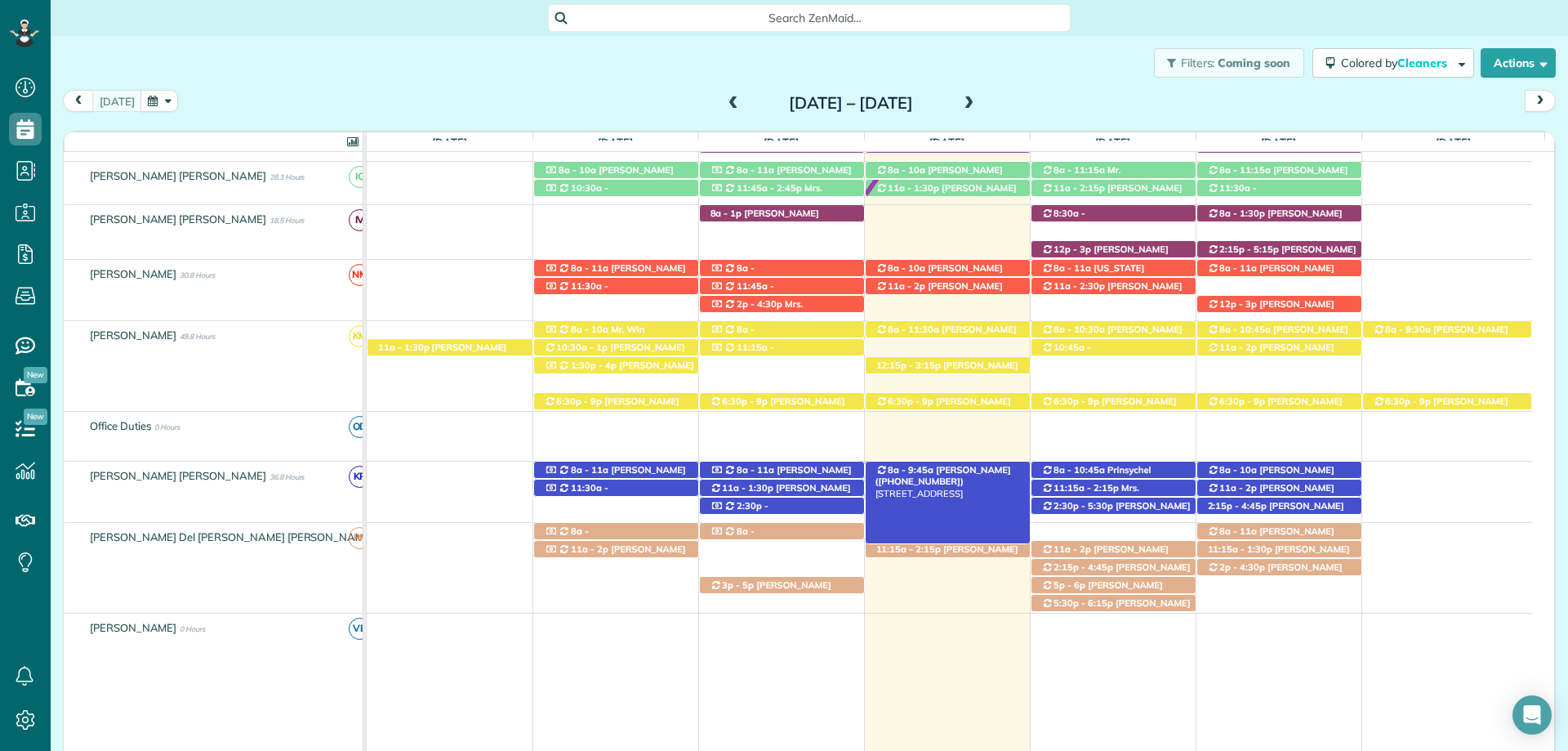
click at [979, 467] on span "[PERSON_NAME] ([PHONE_NUMBER])" at bounding box center [943, 475] width 136 height 23
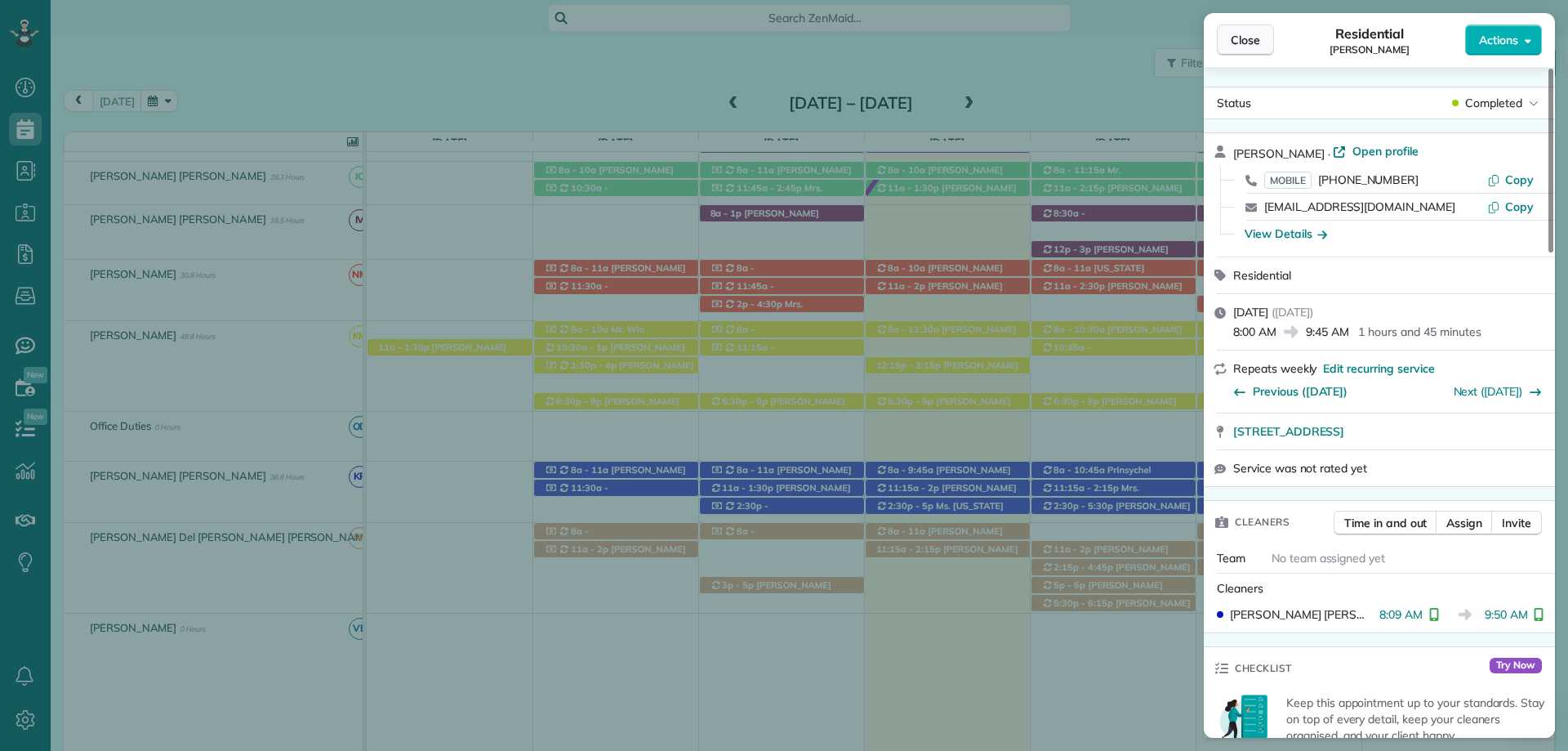
click at [1243, 35] on span "Close" at bounding box center [1245, 39] width 30 height 16
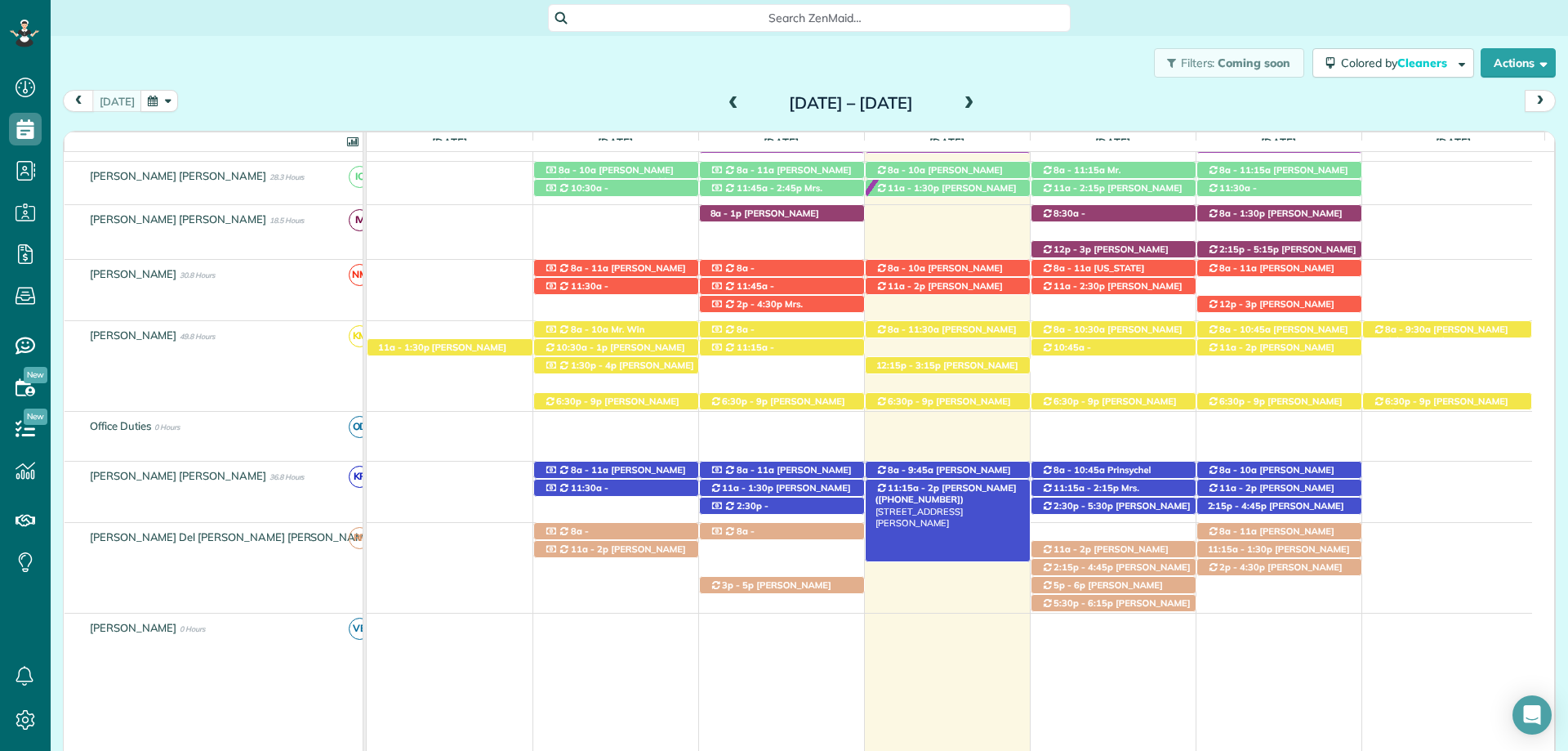
click at [974, 491] on span "[PERSON_NAME] ([PHONE_NUMBER])" at bounding box center [946, 493] width 142 height 23
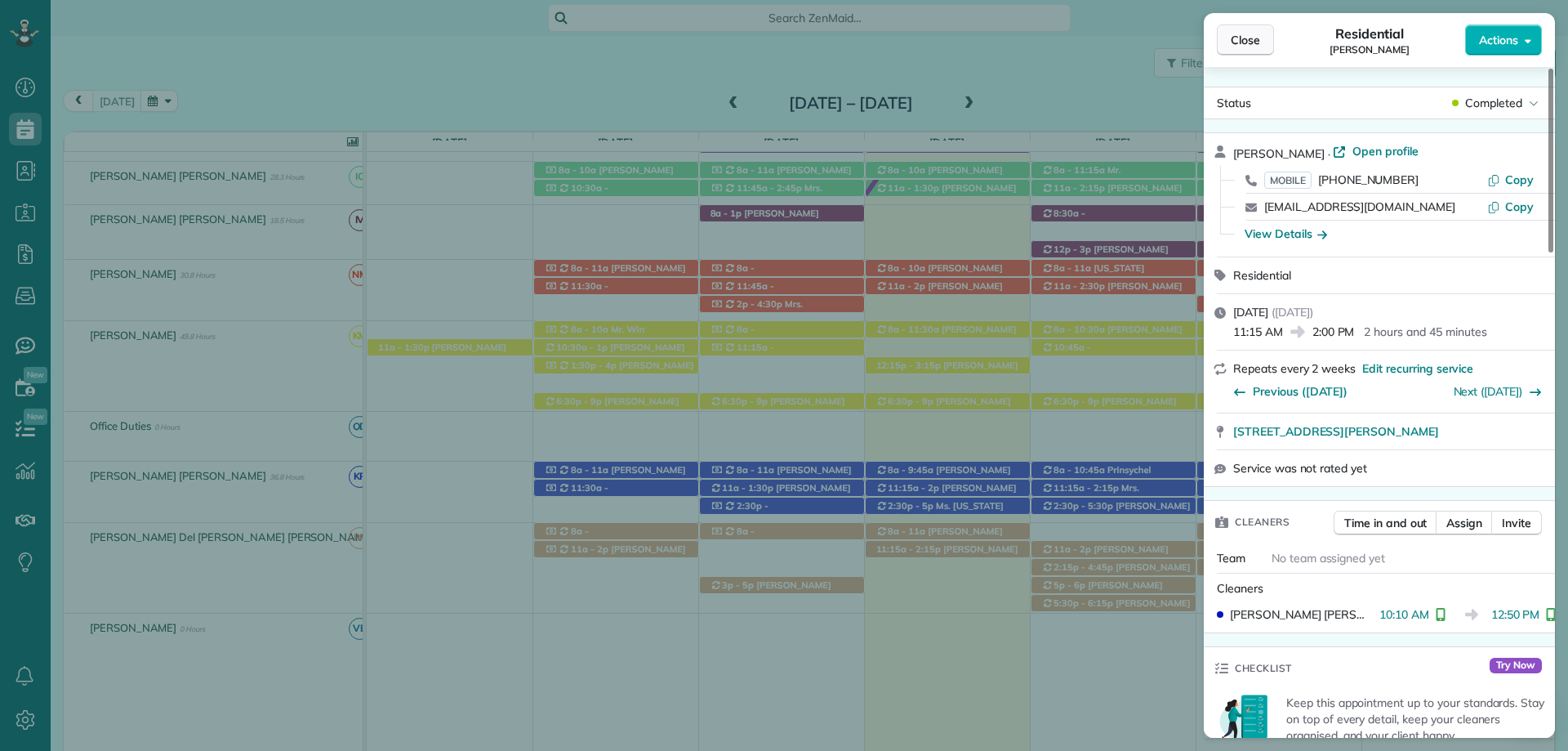
click at [1238, 33] on span "Close" at bounding box center [1245, 39] width 30 height 16
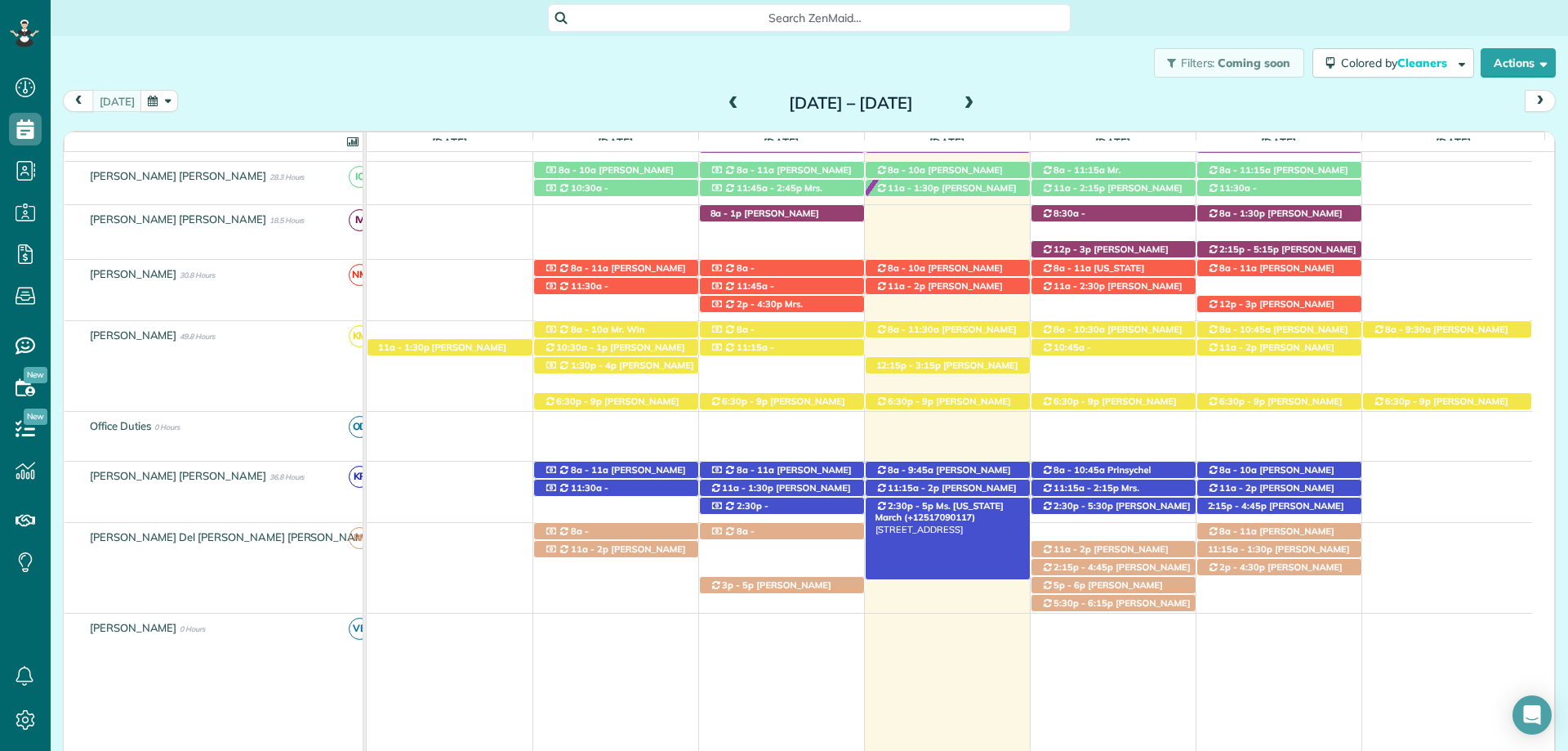
click at [958, 502] on span "Ms. [US_STATE] March (+12517090117)" at bounding box center [940, 512] width 128 height 23
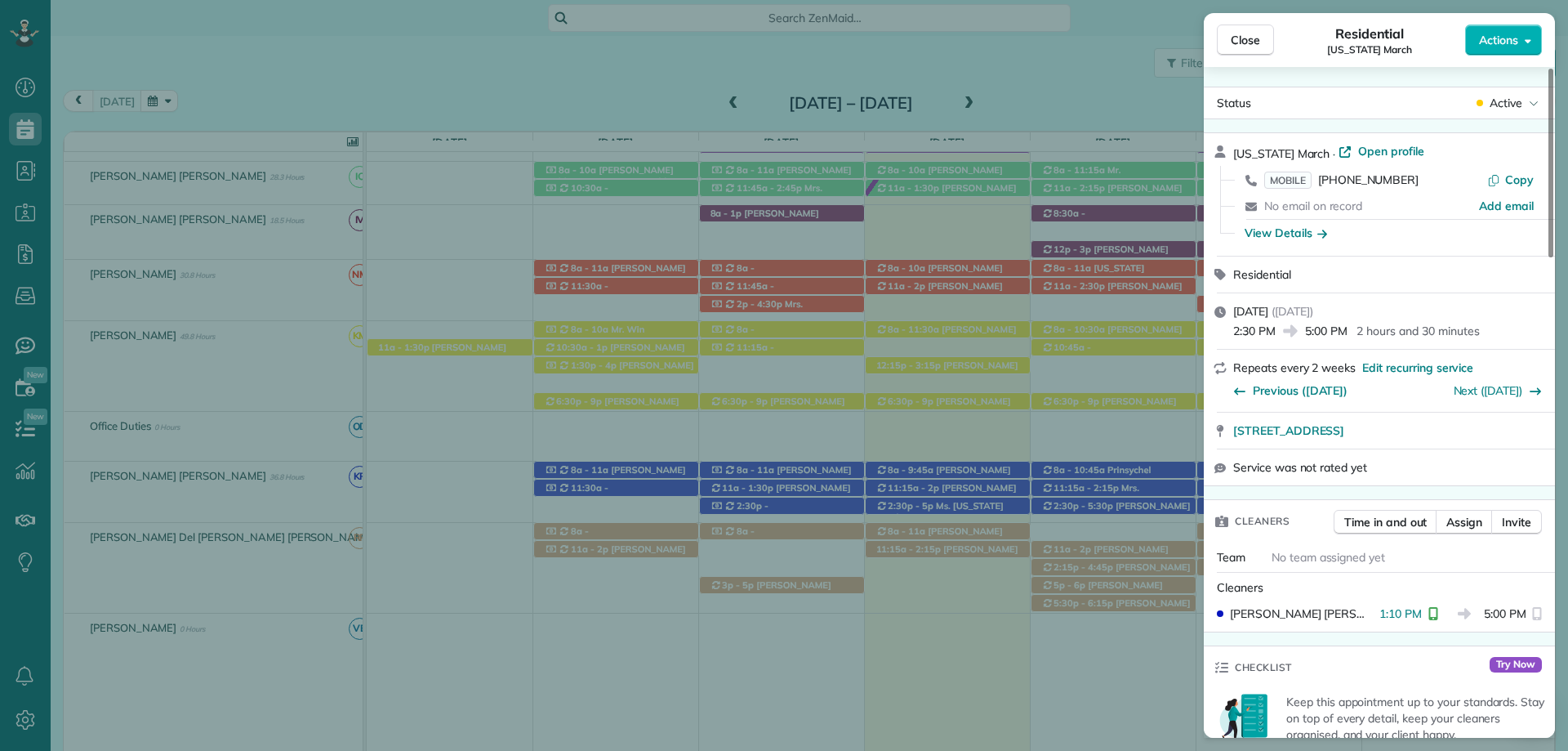
click at [949, 69] on div "Close Residential Virginia March Actions Status Active Virginia March · Open pr…" at bounding box center [784, 376] width 1568 height 751
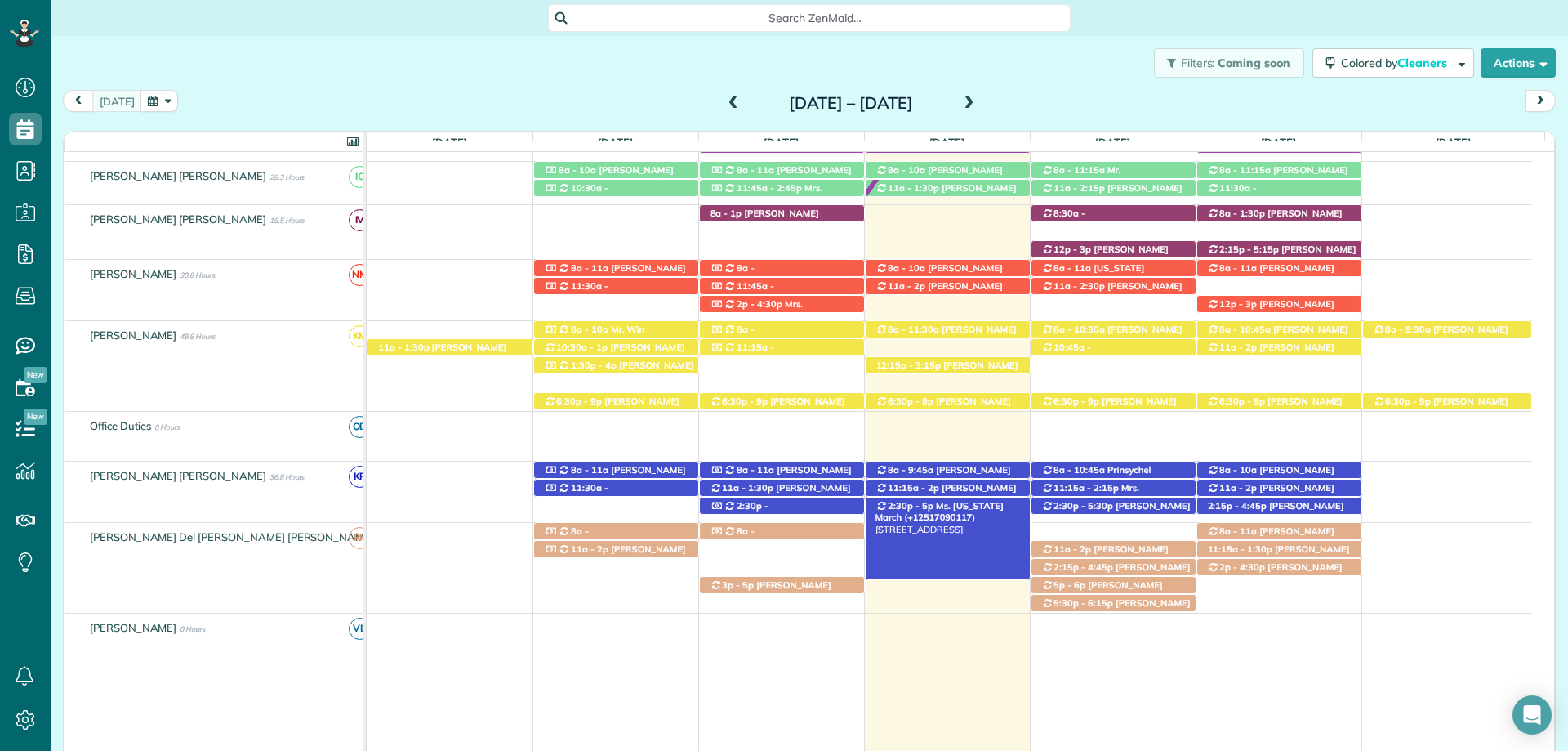
click at [912, 509] on span "2:30p - 5p" at bounding box center [910, 506] width 47 height 11
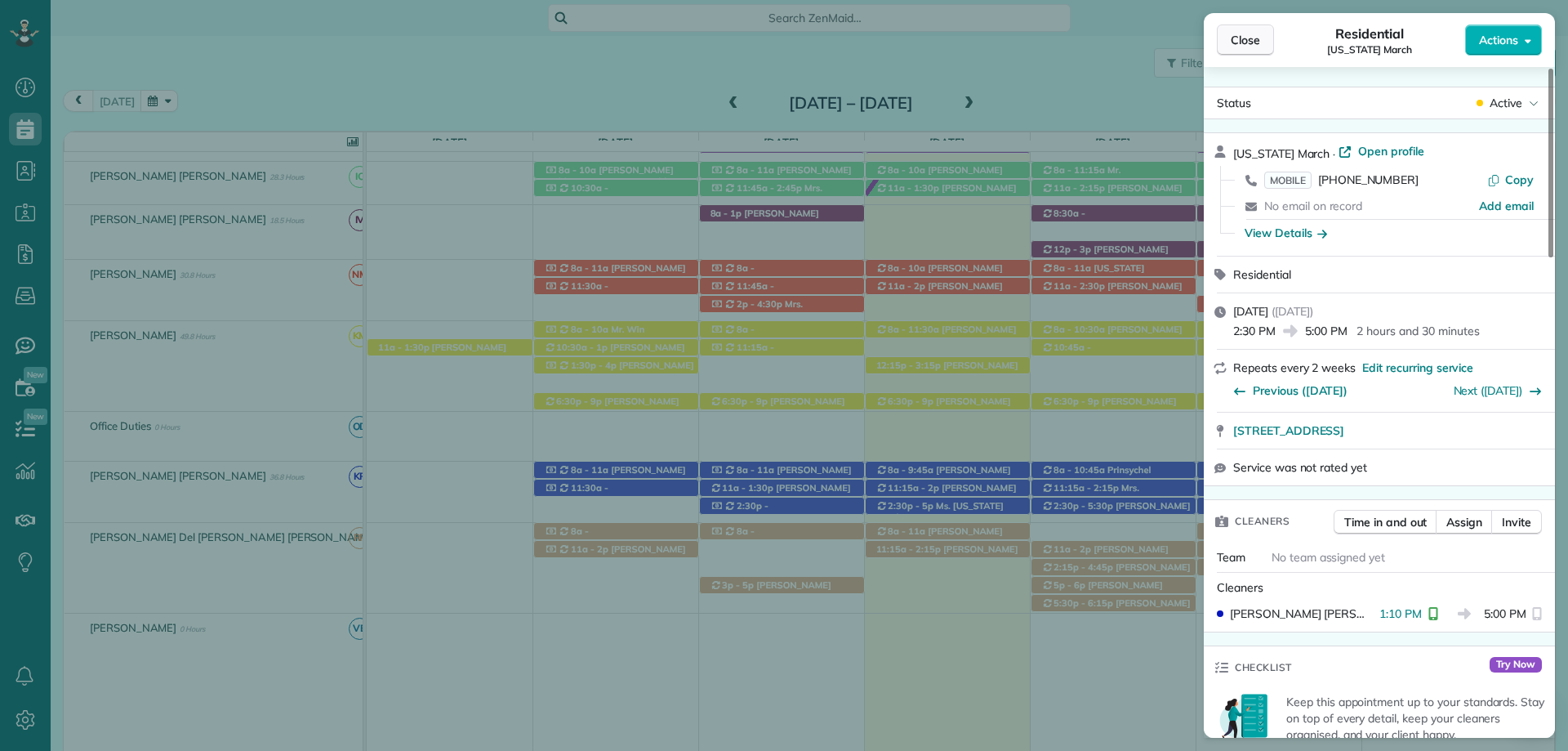
click at [1259, 35] on span "Close" at bounding box center [1245, 39] width 30 height 16
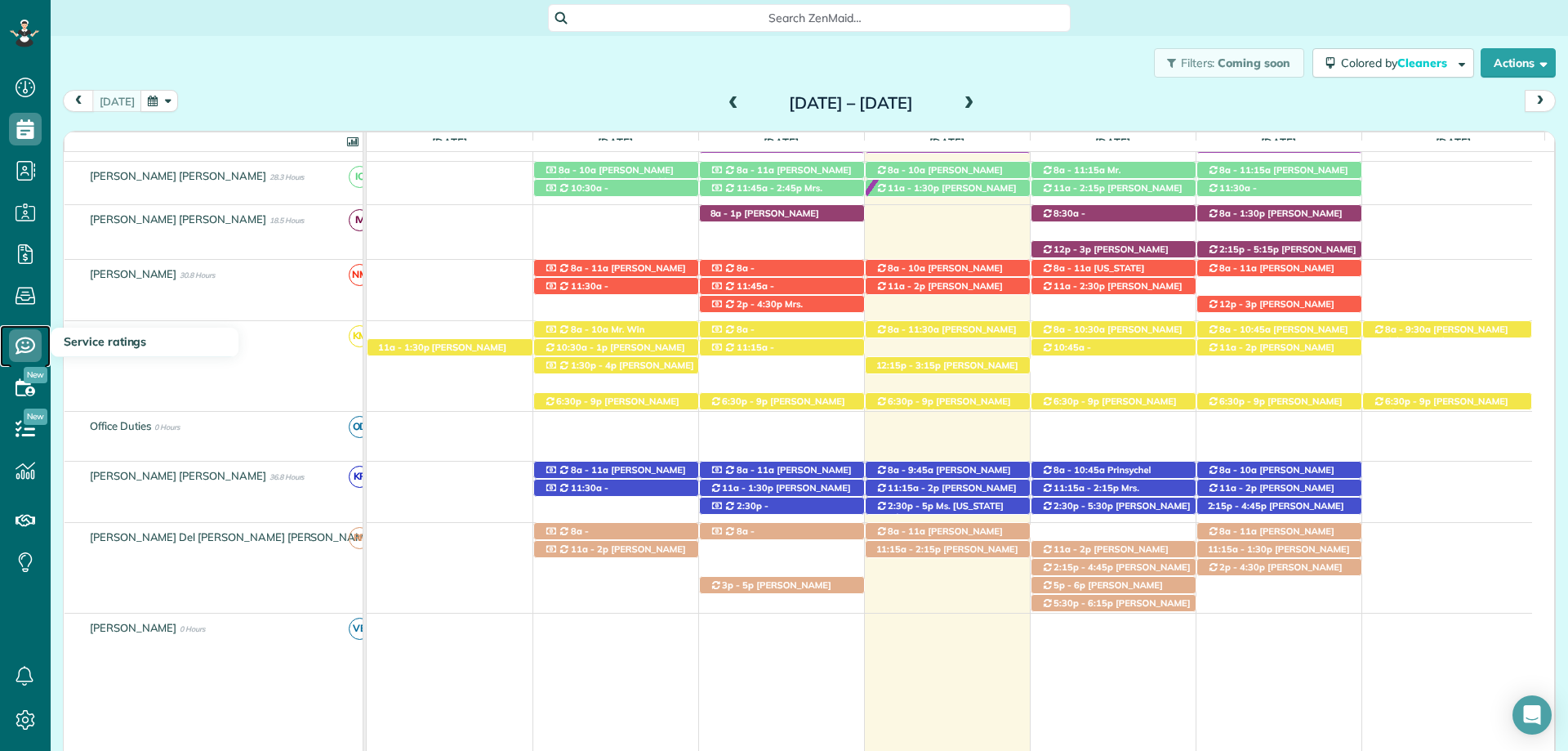
click at [40, 352] on icon at bounding box center [25, 346] width 33 height 33
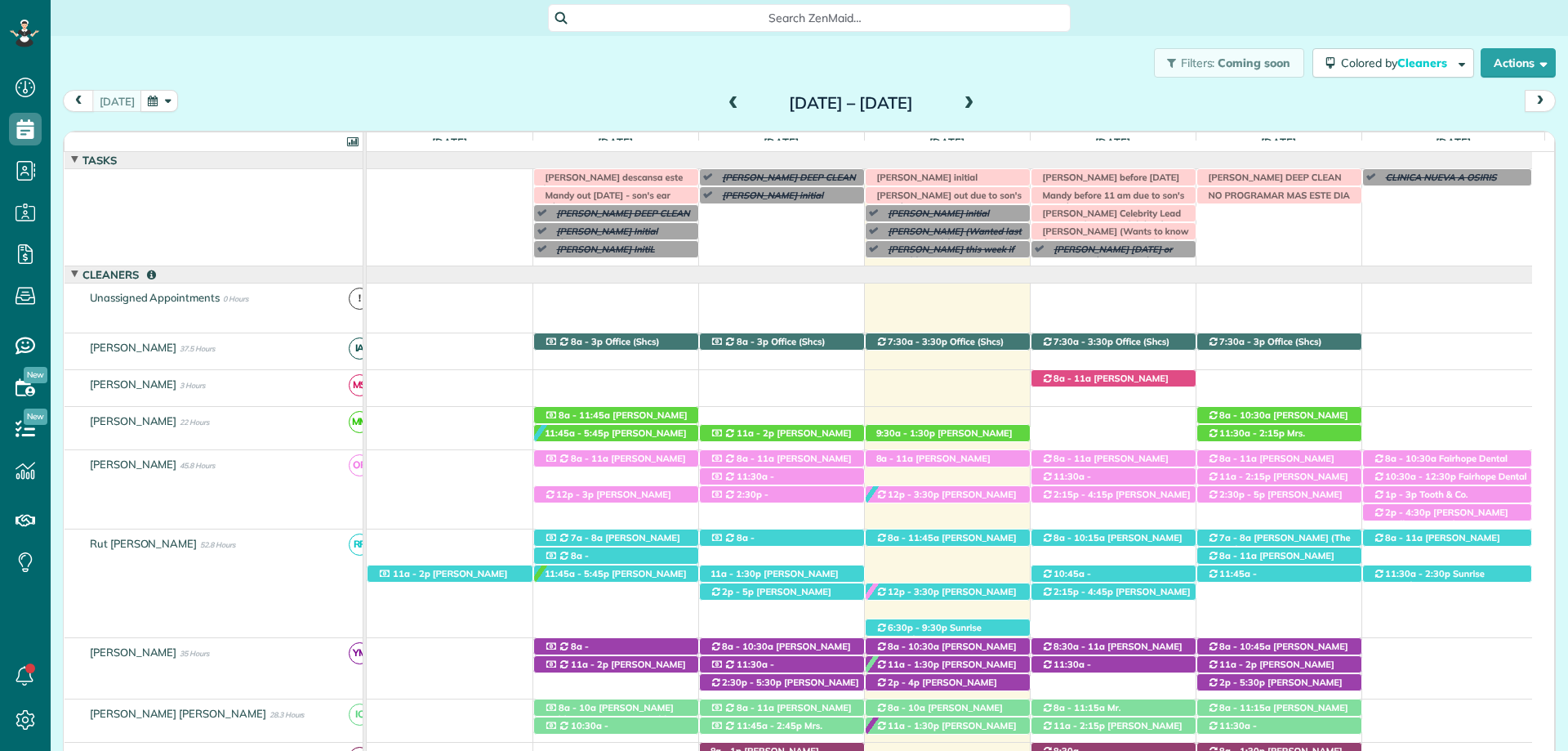
scroll to position [47, 0]
